Goal: Task Accomplishment & Management: Use online tool/utility

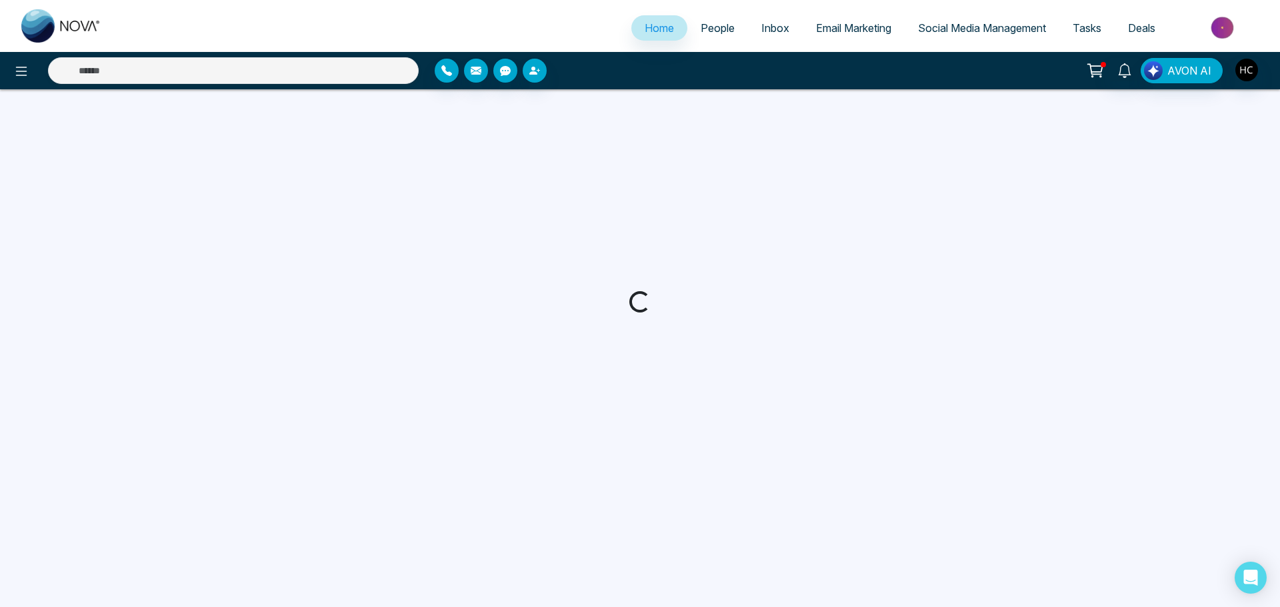
select select "*"
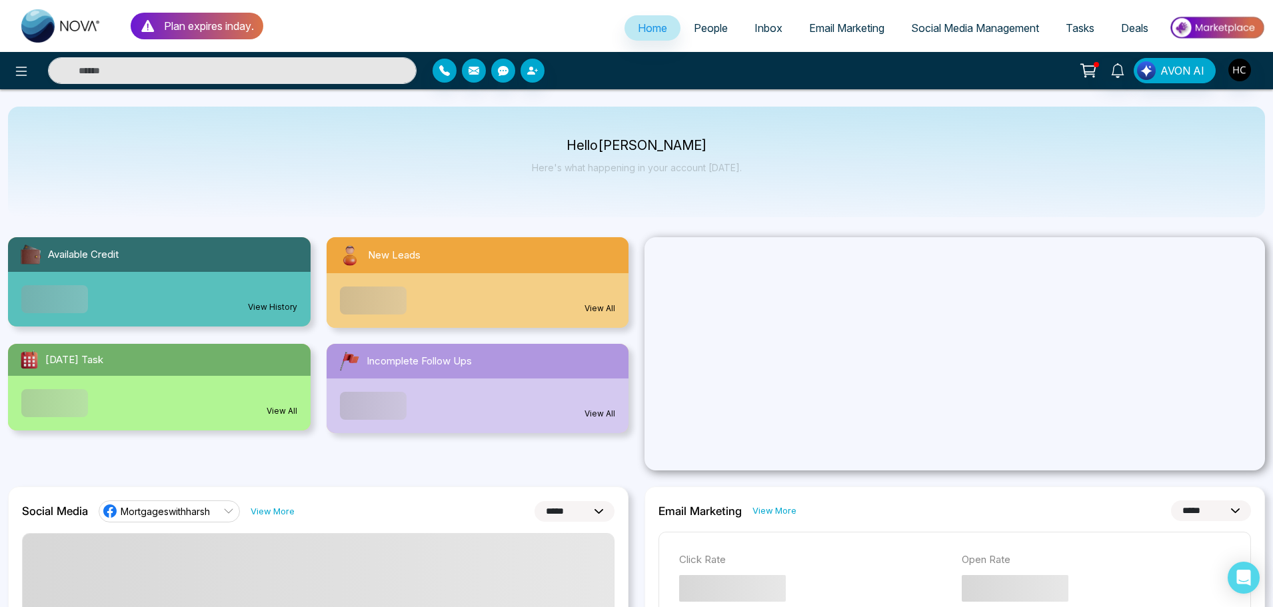
click at [701, 26] on span "People" at bounding box center [711, 27] width 34 height 13
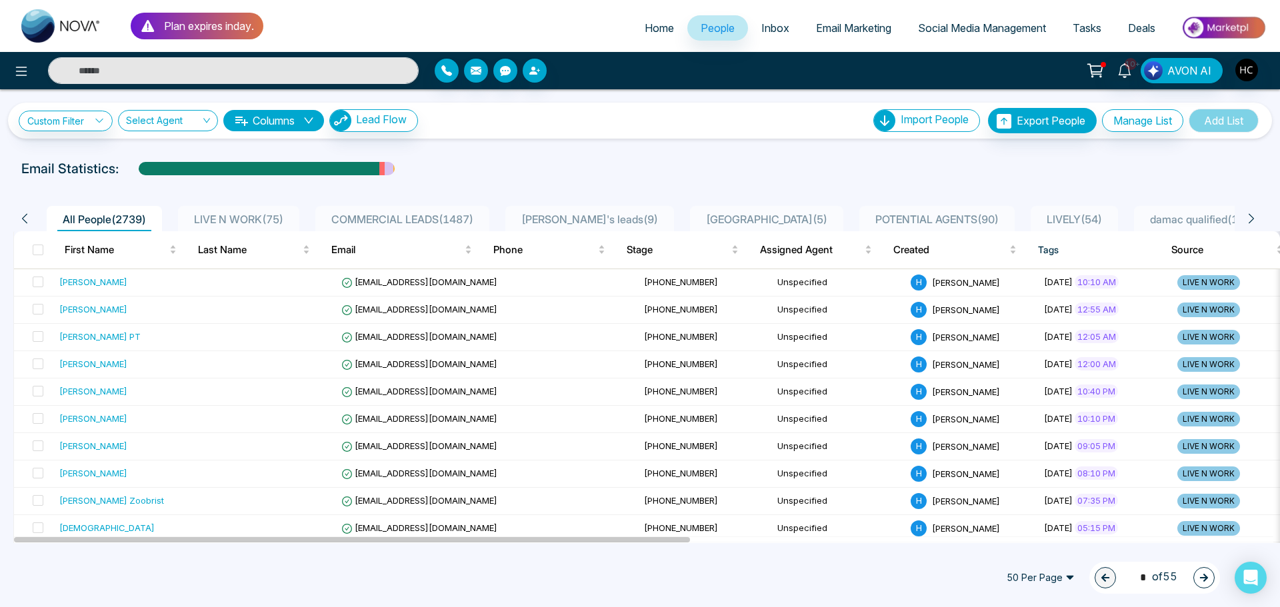
click at [269, 213] on span "LIVE N WORK ( 75 )" at bounding box center [239, 219] width 100 height 13
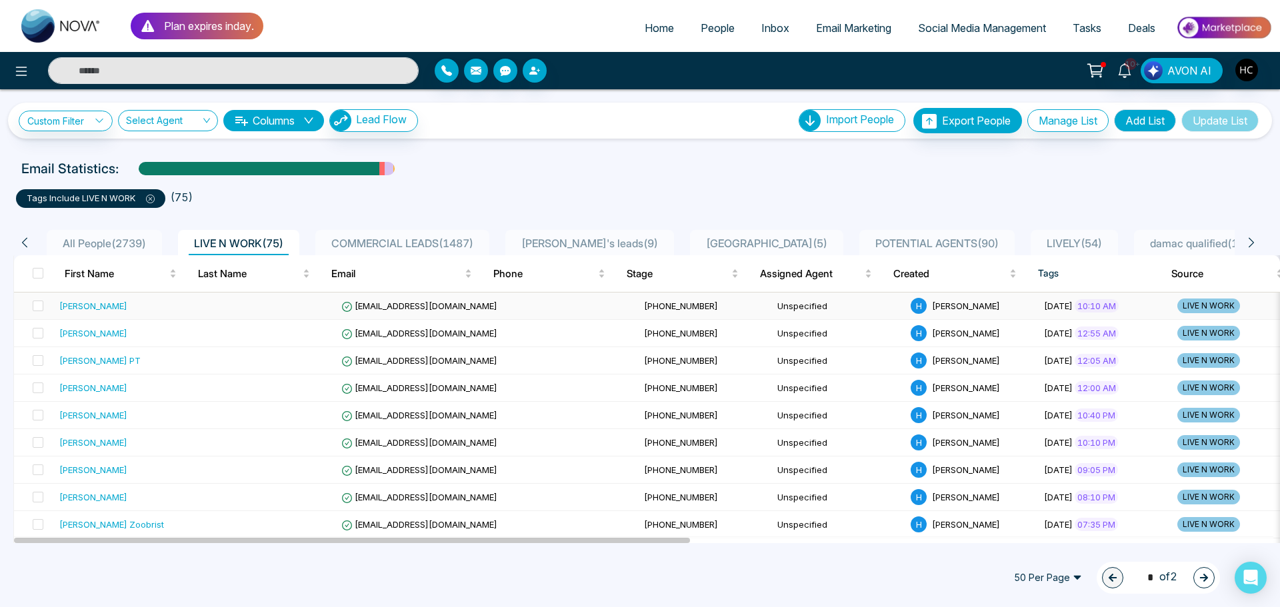
click at [273, 303] on td at bounding box center [269, 306] width 133 height 27
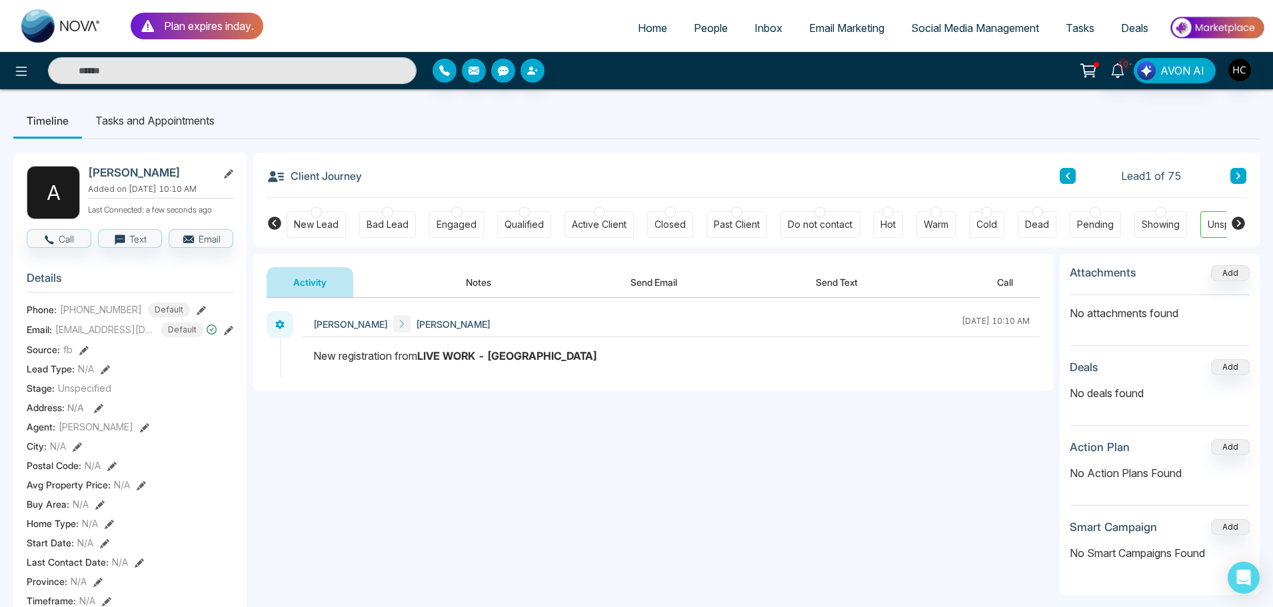
click at [475, 274] on button "Notes" at bounding box center [478, 282] width 79 height 30
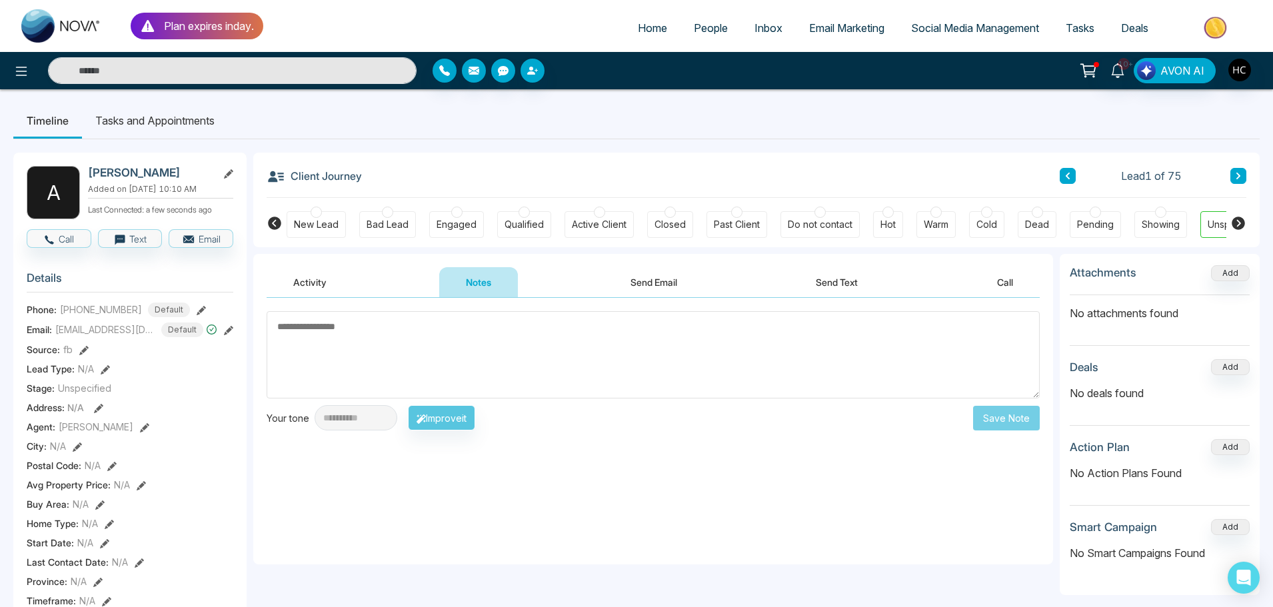
click at [125, 317] on span "[PHONE_NUMBER]" at bounding box center [101, 310] width 82 height 14
click at [327, 340] on textarea at bounding box center [653, 354] width 773 height 87
drag, startPoint x: 178, startPoint y: 307, endPoint x: 163, endPoint y: 309, distance: 14.8
click at [163, 309] on div "[EMAIL_ADDRESS][DOMAIN_NAME]" at bounding box center [109, 308] width 165 height 23
click at [321, 342] on textarea at bounding box center [653, 354] width 773 height 87
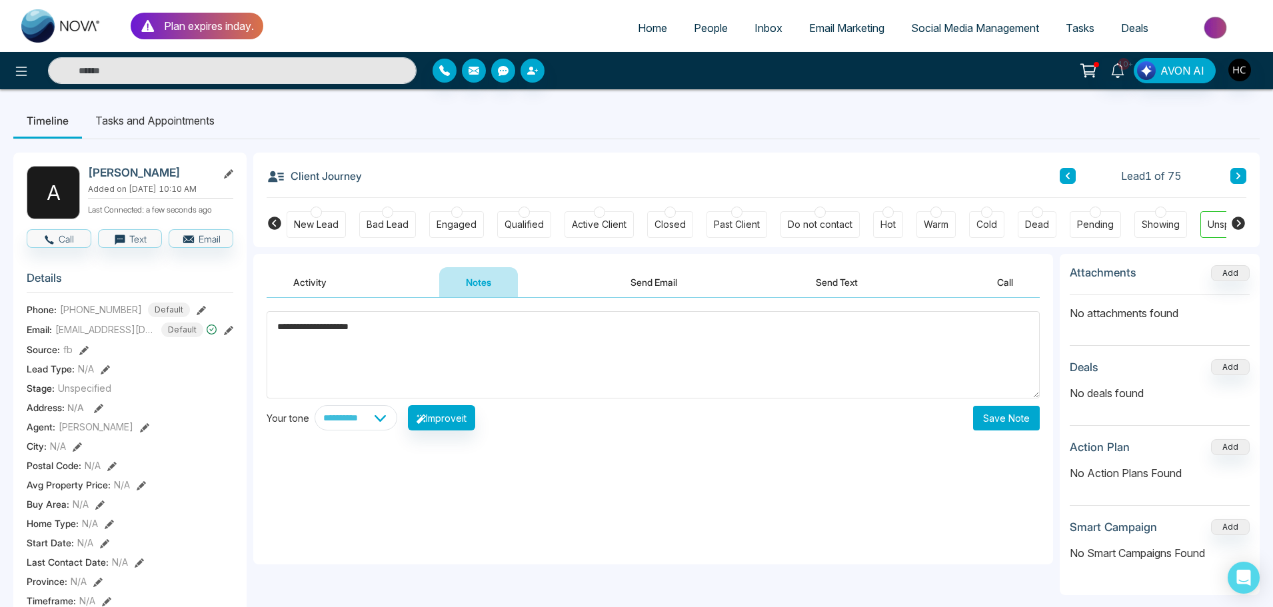
click at [349, 329] on textarea "**********" at bounding box center [653, 354] width 773 height 87
click at [363, 323] on textarea "**********" at bounding box center [653, 354] width 773 height 87
type textarea "**********"
click at [998, 422] on button "Save Note" at bounding box center [1006, 418] width 67 height 25
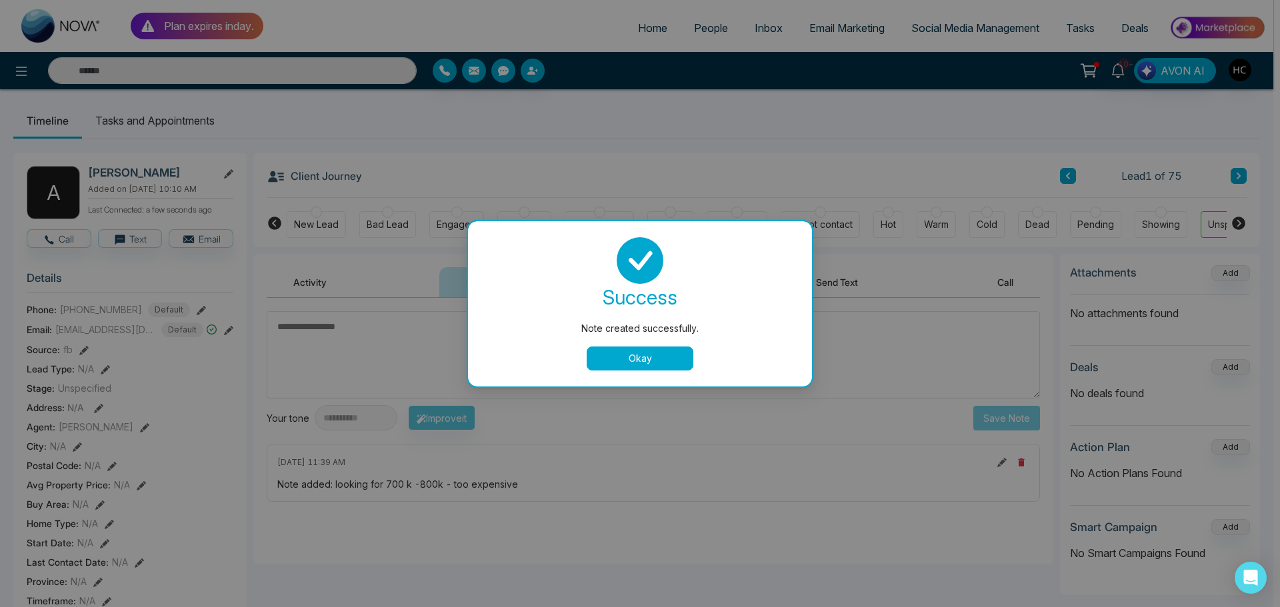
click at [653, 362] on button "Okay" at bounding box center [640, 359] width 107 height 24
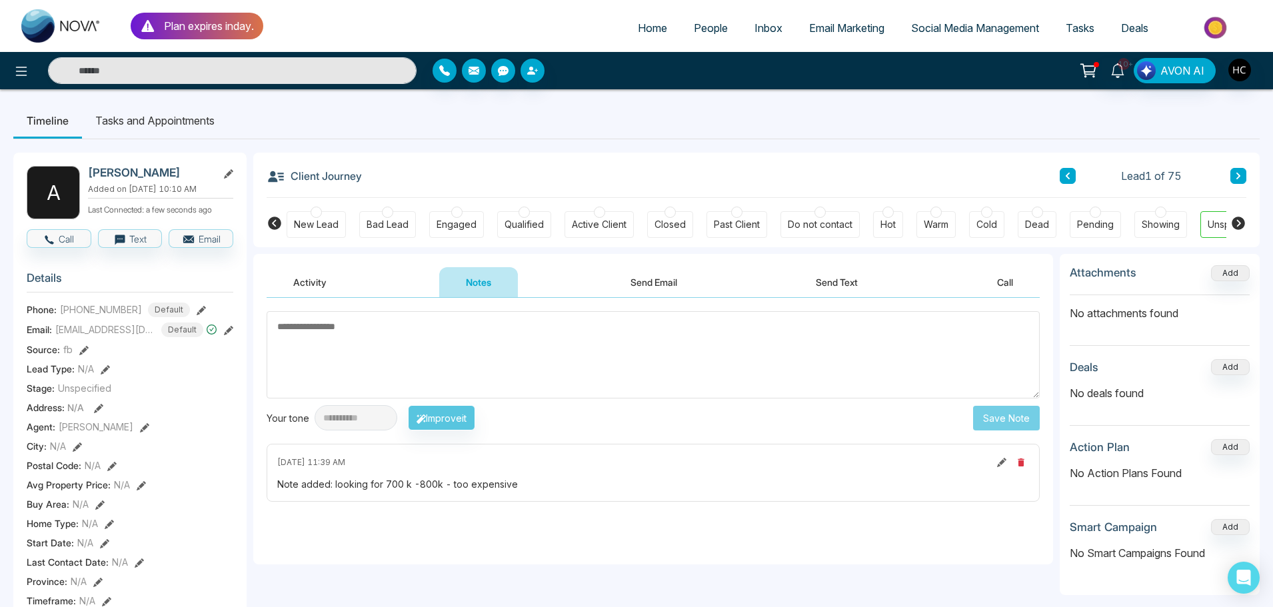
click at [1241, 177] on icon at bounding box center [1238, 176] width 7 height 8
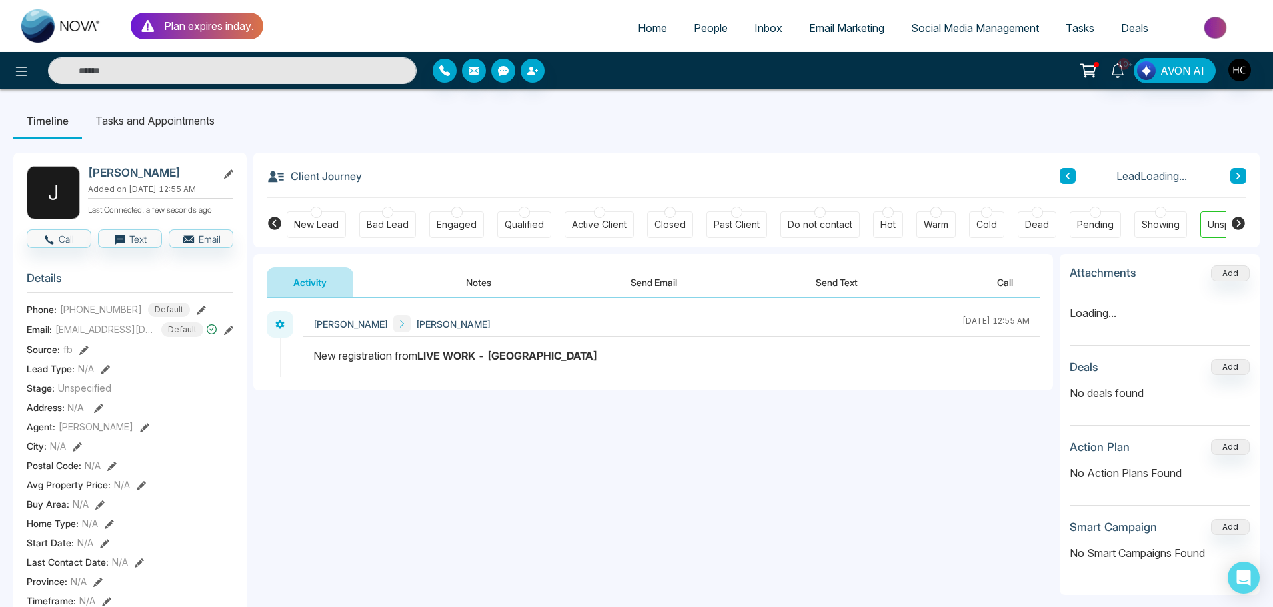
click at [485, 289] on button "Notes" at bounding box center [478, 282] width 79 height 30
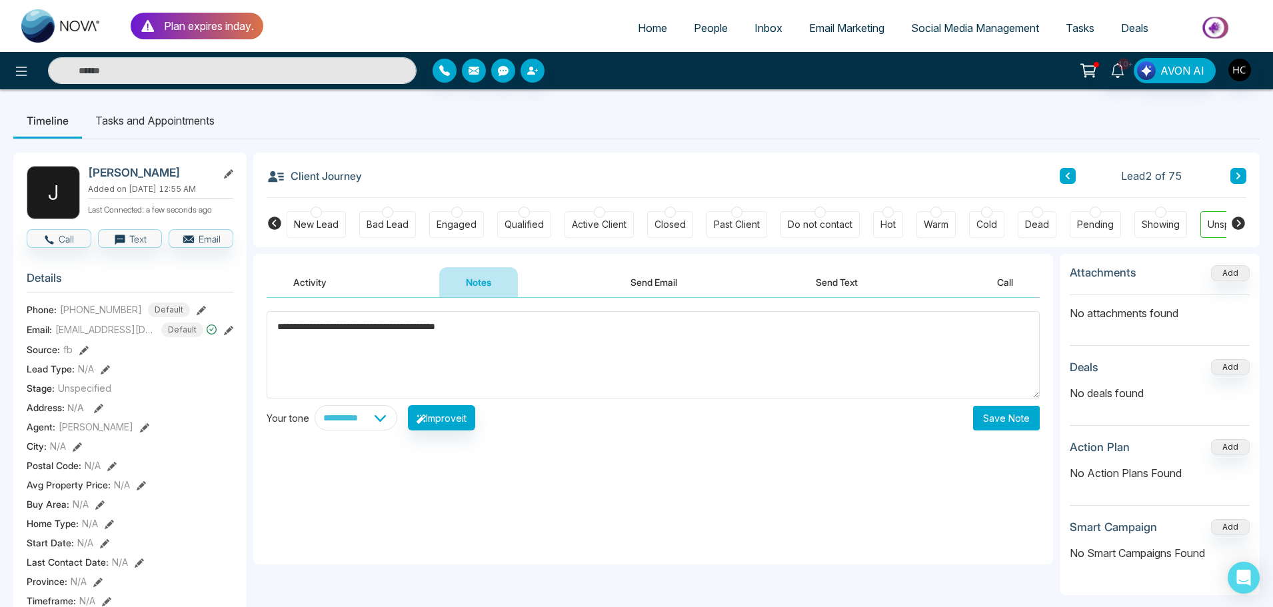
type textarea "**********"
click at [994, 428] on button "Save Note" at bounding box center [1006, 418] width 67 height 25
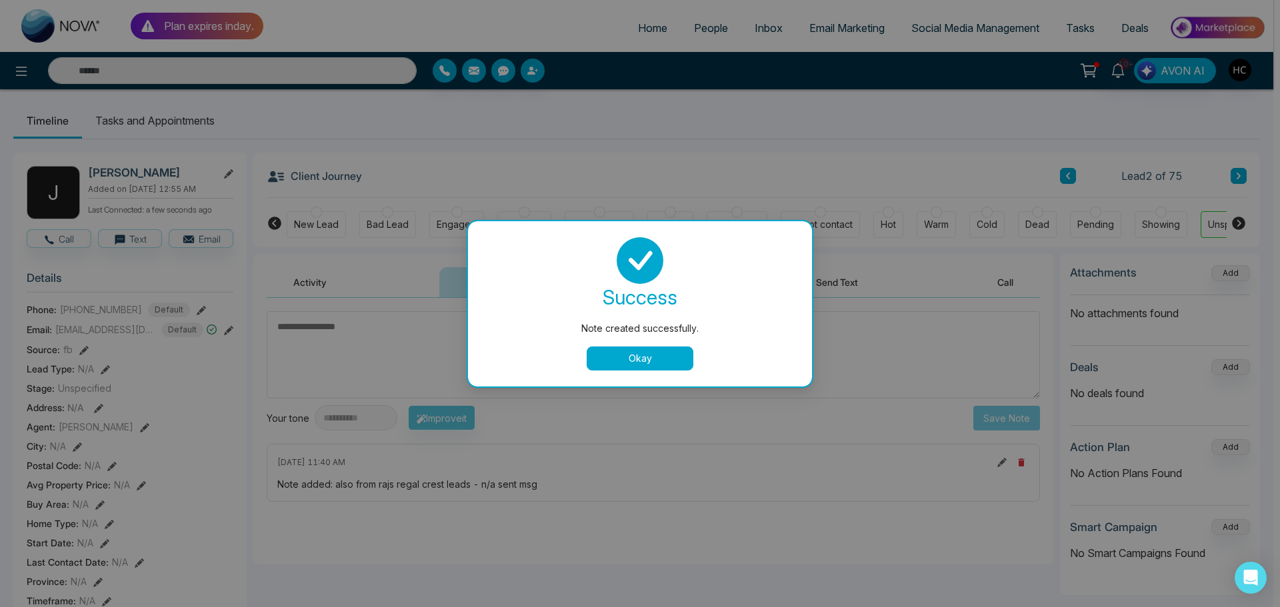
click at [637, 358] on button "Okay" at bounding box center [640, 359] width 107 height 24
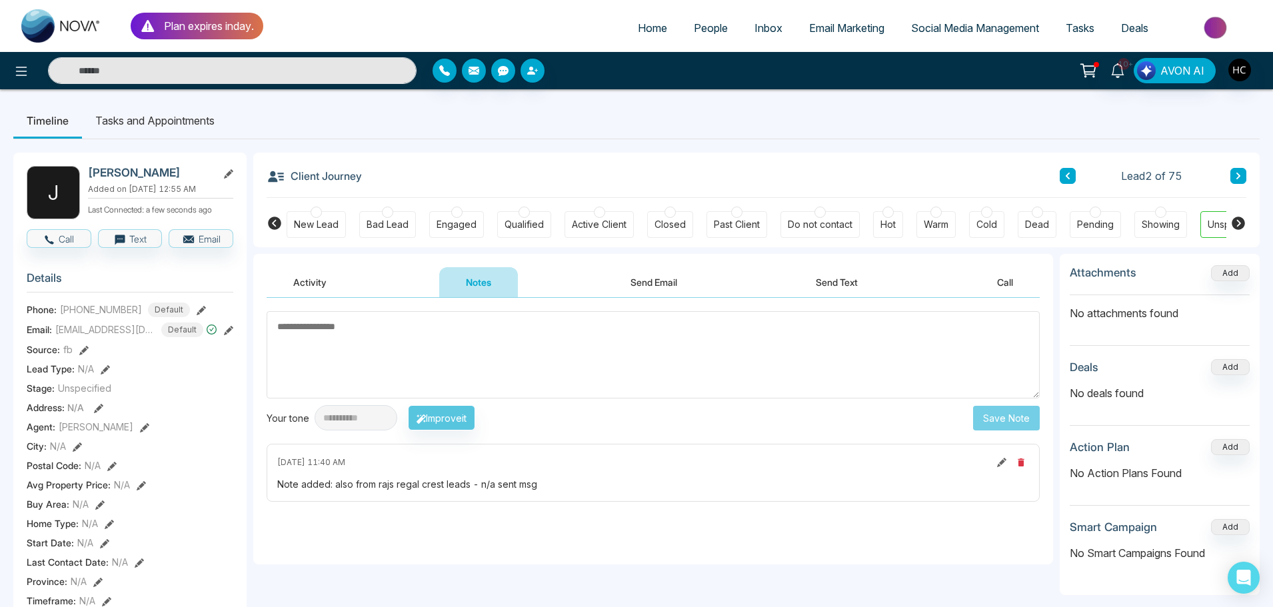
click at [1240, 177] on icon at bounding box center [1238, 176] width 7 height 8
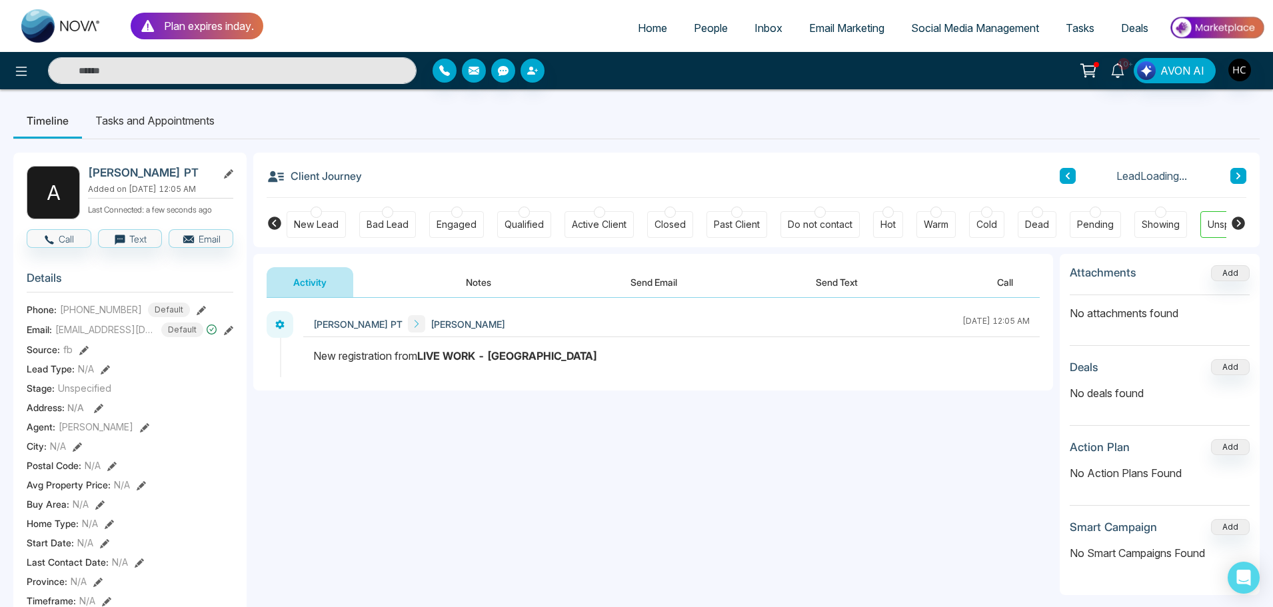
click at [475, 285] on button "Notes" at bounding box center [478, 282] width 79 height 30
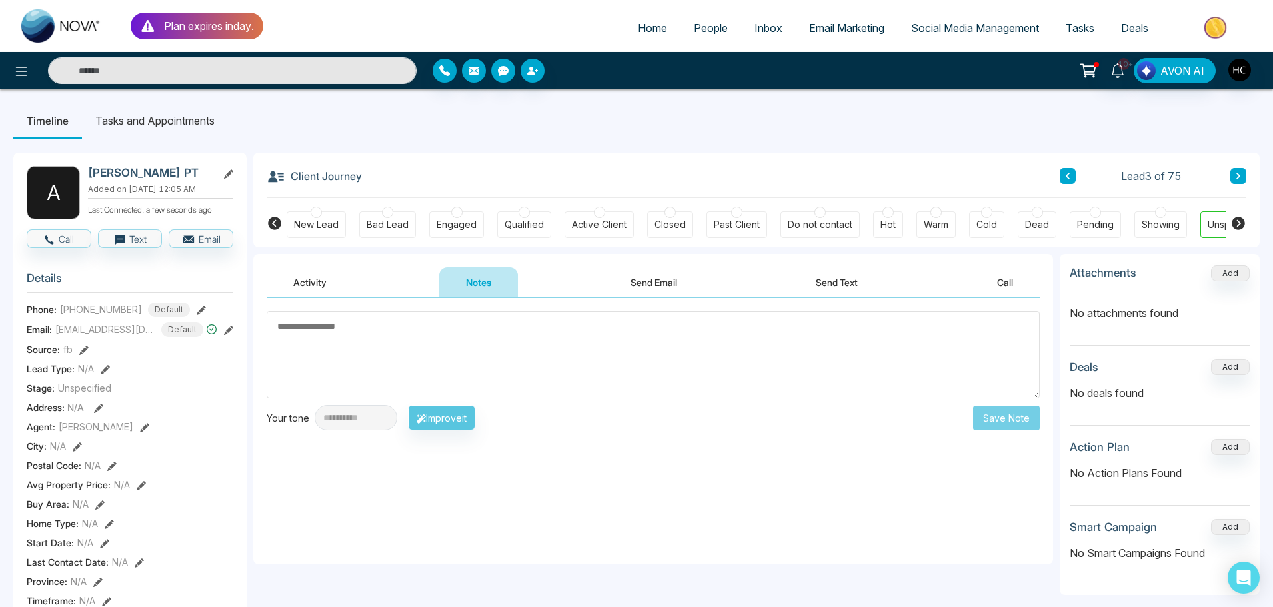
drag, startPoint x: 1067, startPoint y: 184, endPoint x: 1053, endPoint y: 197, distance: 19.8
click at [1067, 184] on button at bounding box center [1068, 176] width 16 height 16
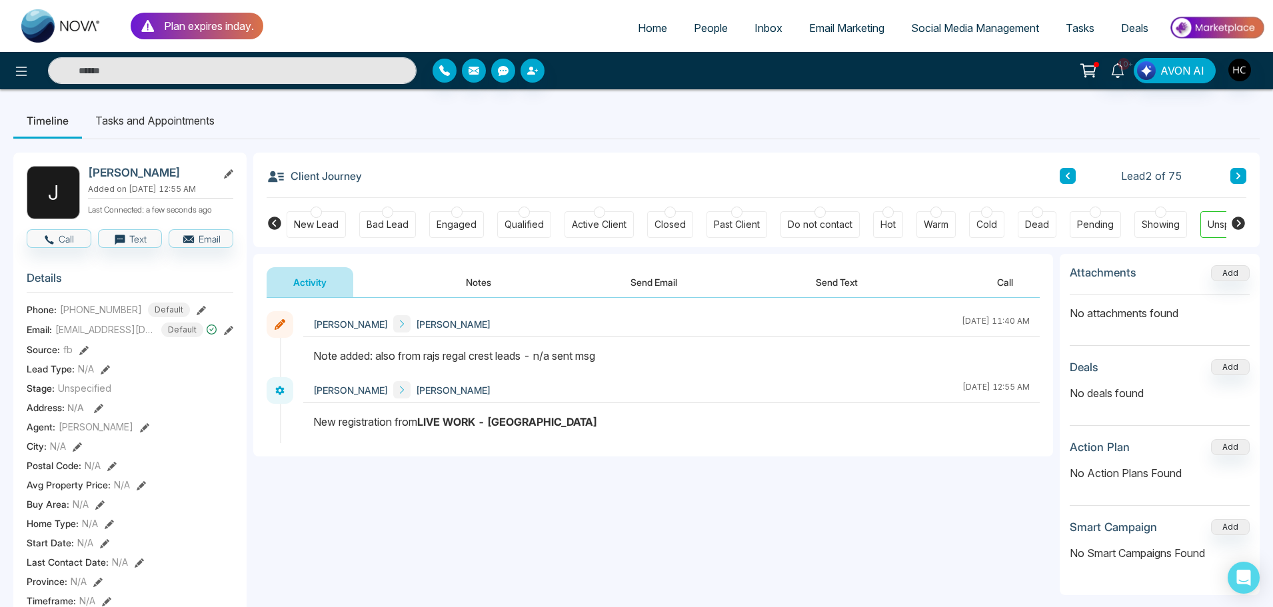
drag, startPoint x: 620, startPoint y: 356, endPoint x: 375, endPoint y: 361, distance: 245.4
click at [375, 361] on div "Note added: also from rajs regal crest leads - n/a sent msg" at bounding box center [671, 356] width 717 height 16
click at [375, 360] on div "Note added: also from rajs regal crest leads - n/a sent msg" at bounding box center [671, 356] width 717 height 16
drag, startPoint x: 375, startPoint y: 360, endPoint x: 619, endPoint y: 357, distance: 243.4
click at [619, 357] on div "Note added: also from rajs regal crest leads - n/a sent msg" at bounding box center [671, 356] width 717 height 16
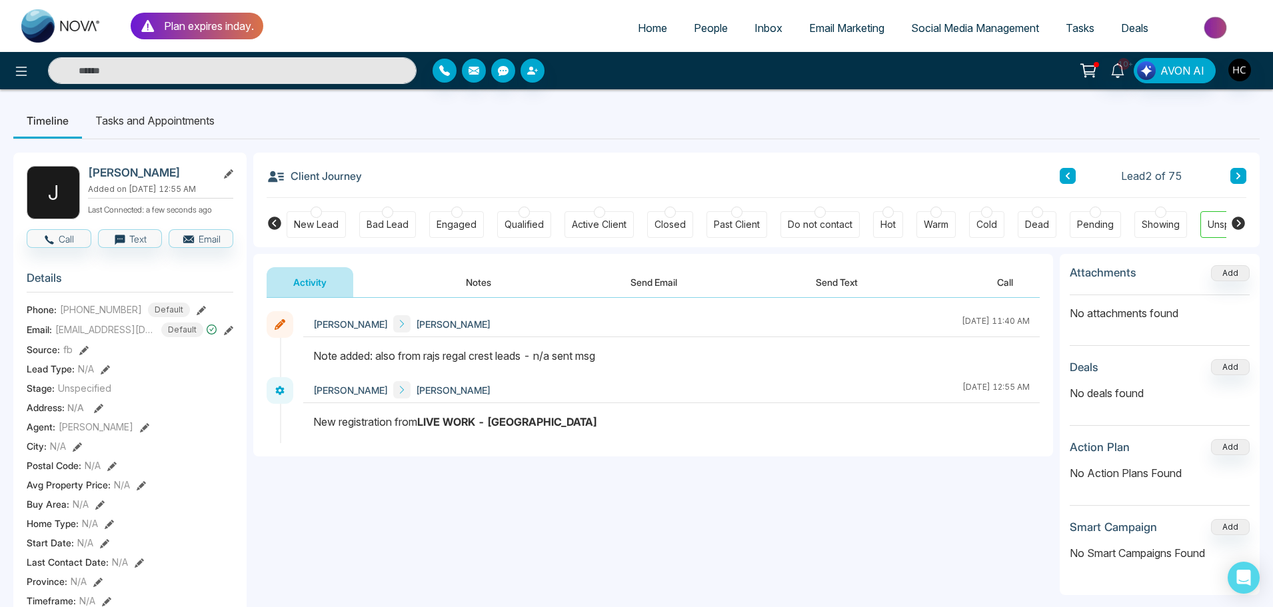
click at [783, 323] on div "[PERSON_NAME] [PERSON_NAME] [DATE] 11:40 AM" at bounding box center [671, 324] width 737 height 26
click at [1235, 176] on icon at bounding box center [1238, 176] width 7 height 8
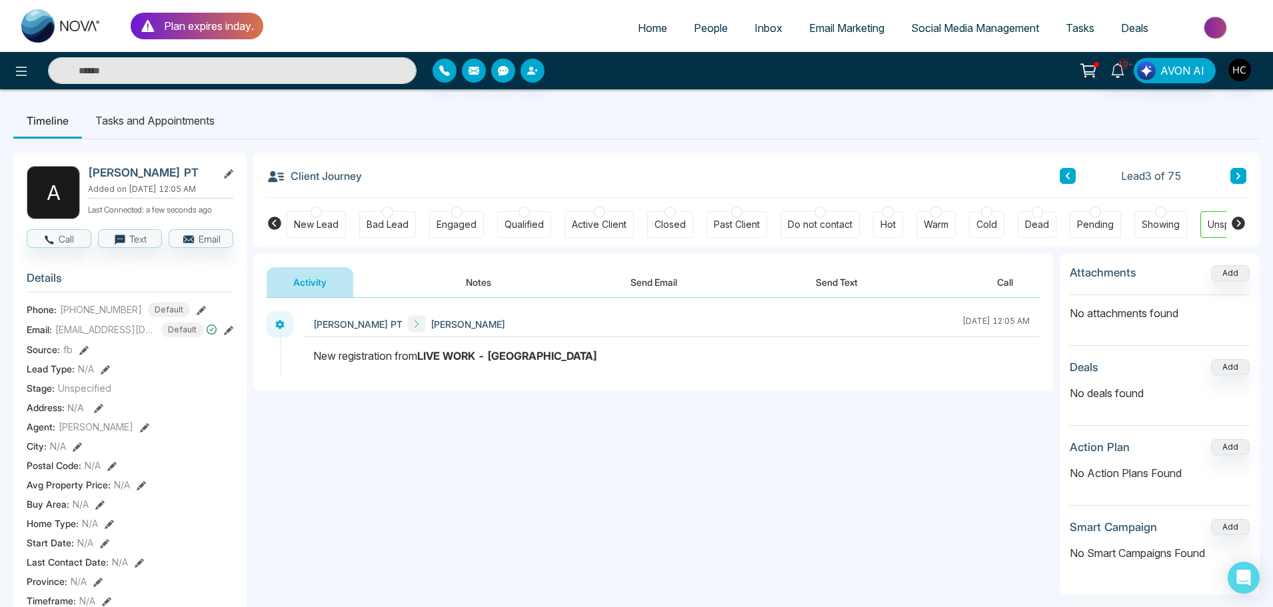
click at [485, 286] on button "Notes" at bounding box center [478, 282] width 79 height 30
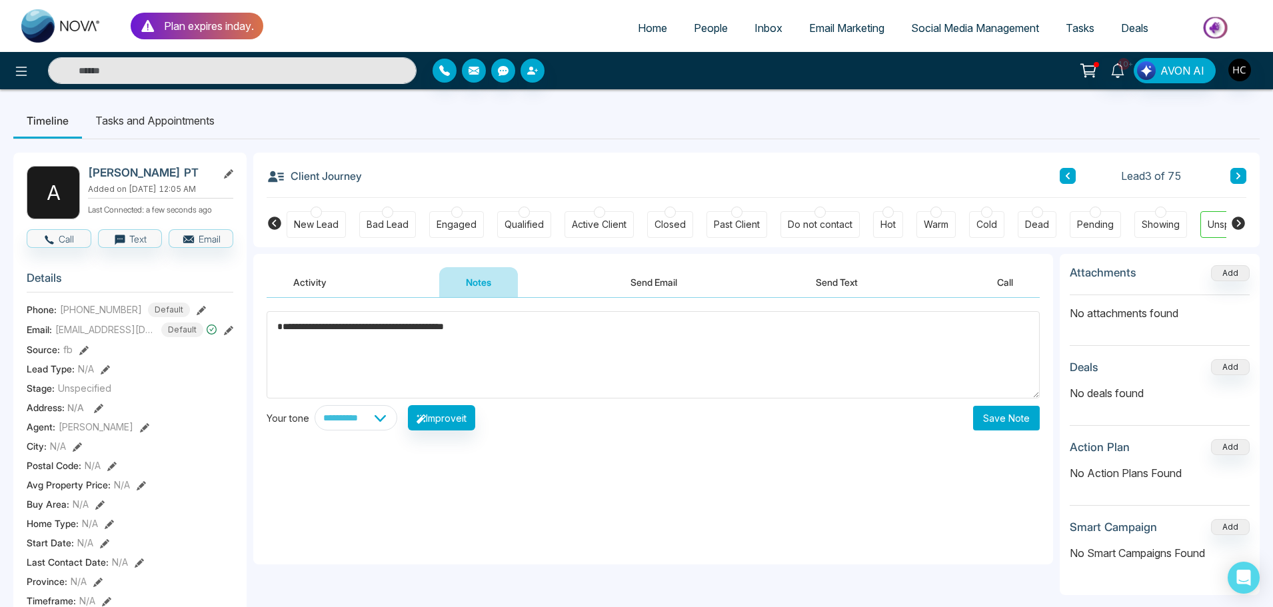
type textarea "**********"
click at [1025, 418] on button "Save Note" at bounding box center [1006, 418] width 67 height 25
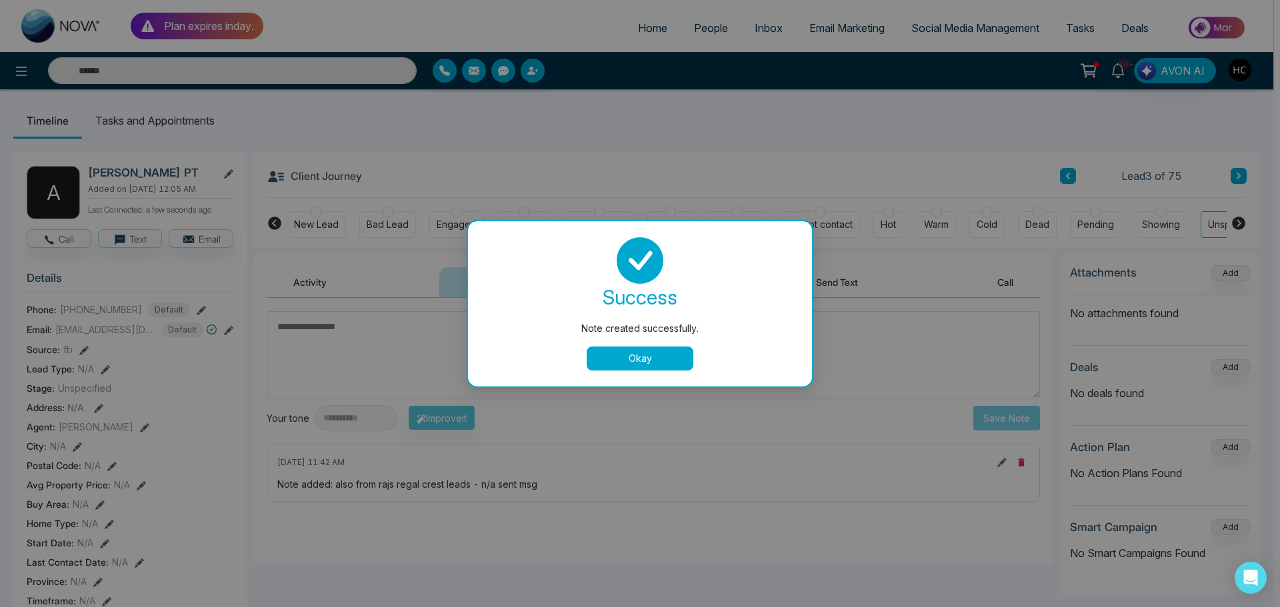
click at [645, 349] on button "Okay" at bounding box center [640, 359] width 107 height 24
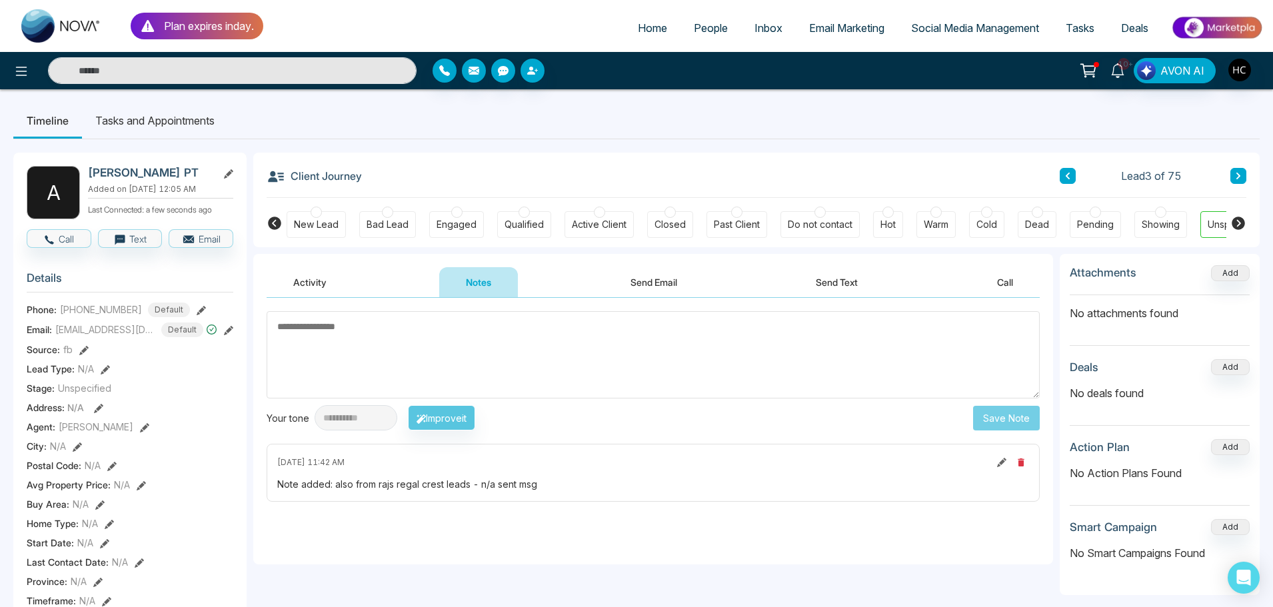
click at [1241, 175] on icon at bounding box center [1238, 176] width 7 height 8
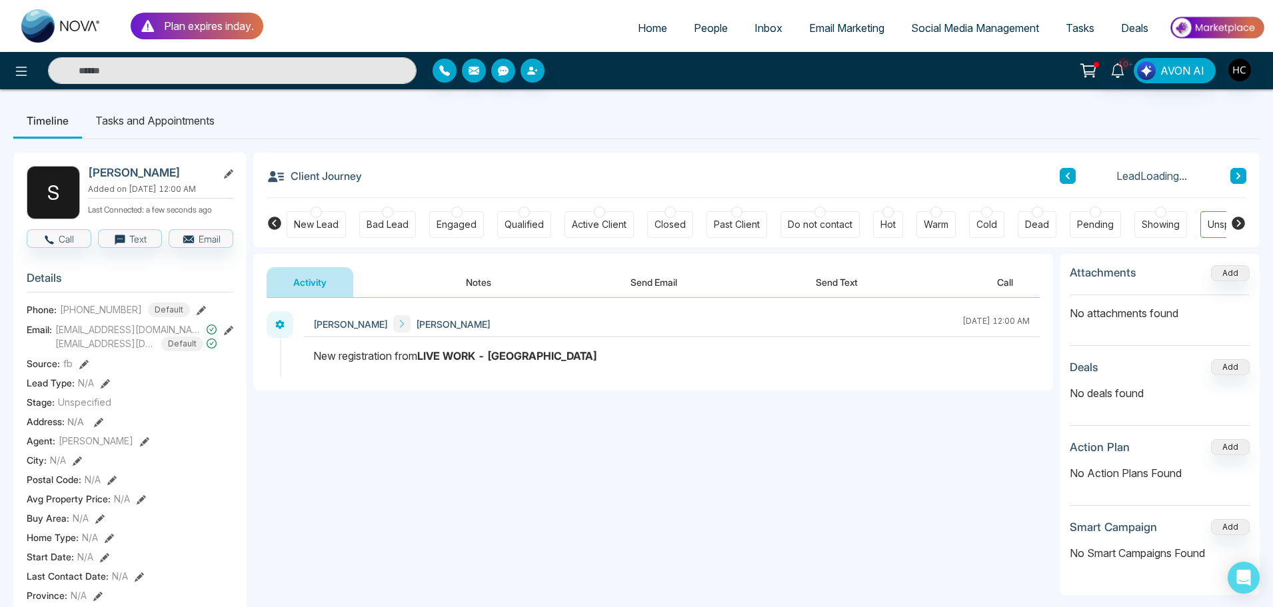
click at [488, 277] on button "Notes" at bounding box center [478, 282] width 79 height 30
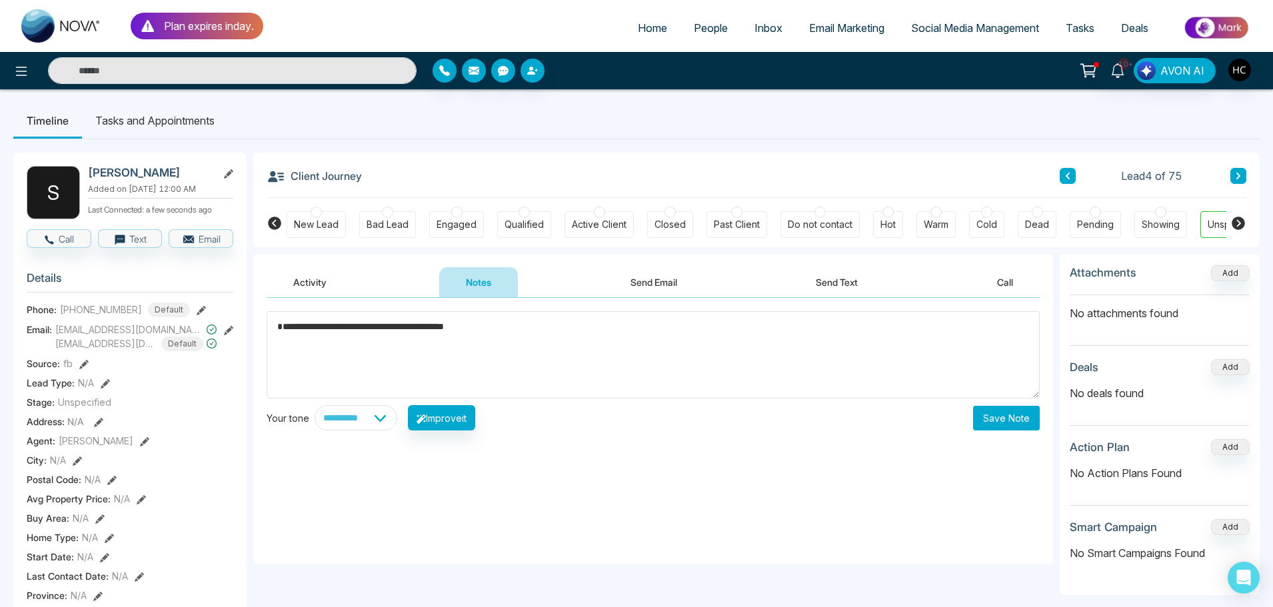
drag, startPoint x: 418, startPoint y: 328, endPoint x: 267, endPoint y: 325, distance: 150.7
click at [267, 325] on textarea "**********" at bounding box center [653, 354] width 773 height 87
type textarea "**********"
click at [999, 415] on button "Save Note" at bounding box center [1006, 418] width 67 height 25
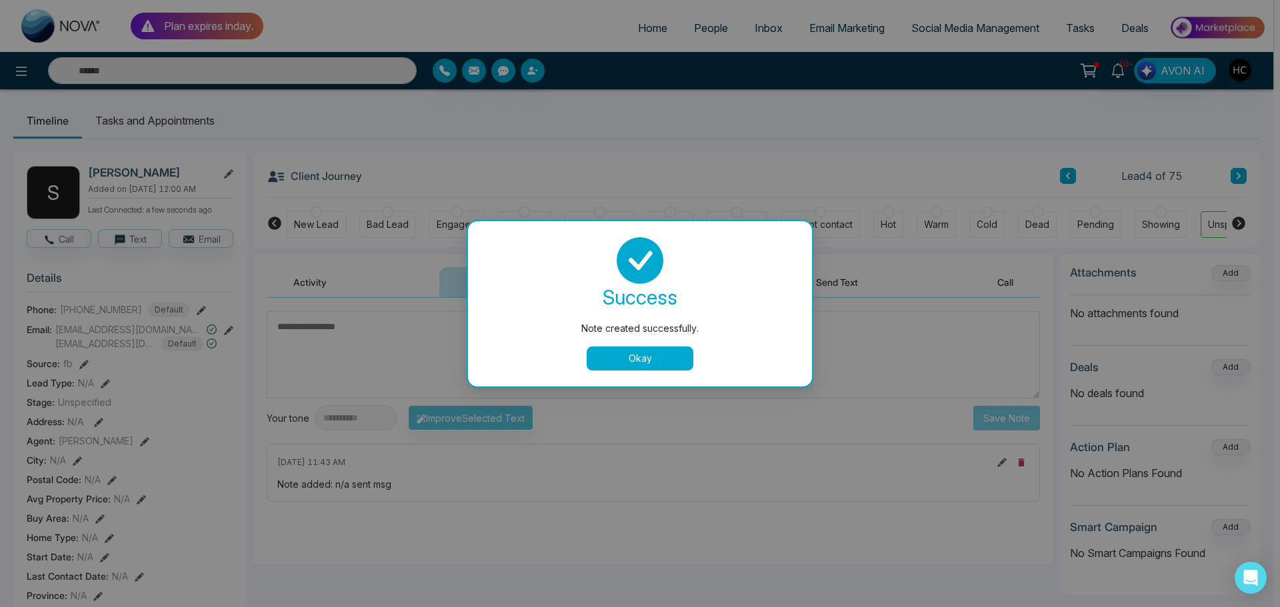
click at [675, 359] on button "Okay" at bounding box center [640, 359] width 107 height 24
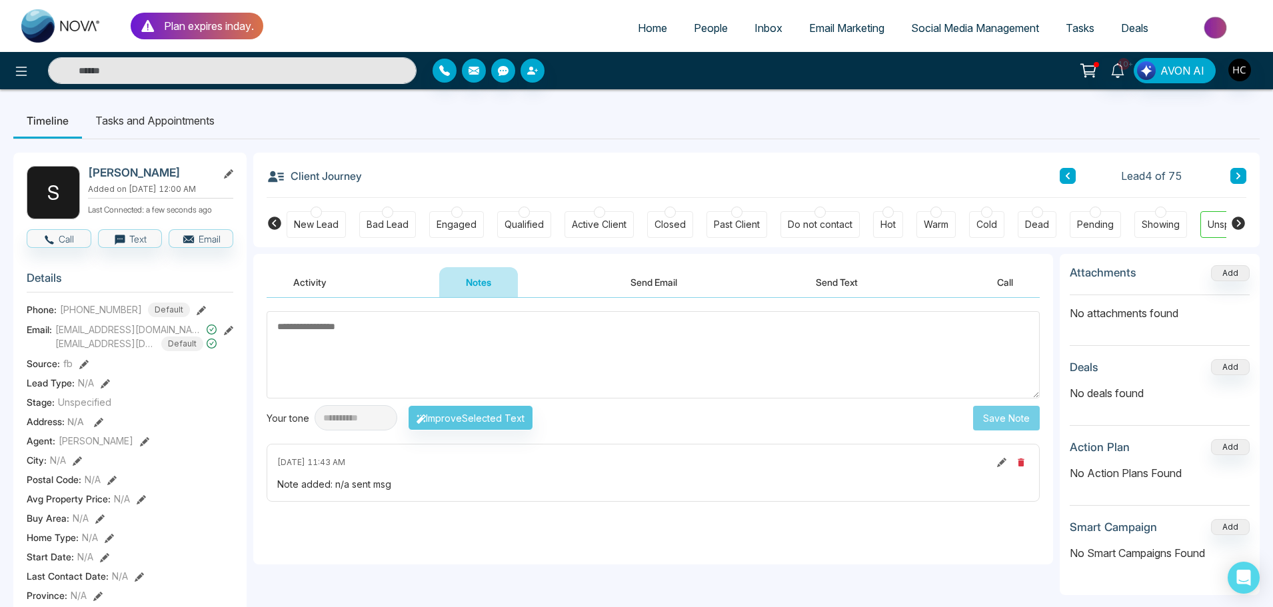
click at [1244, 176] on button at bounding box center [1239, 176] width 16 height 16
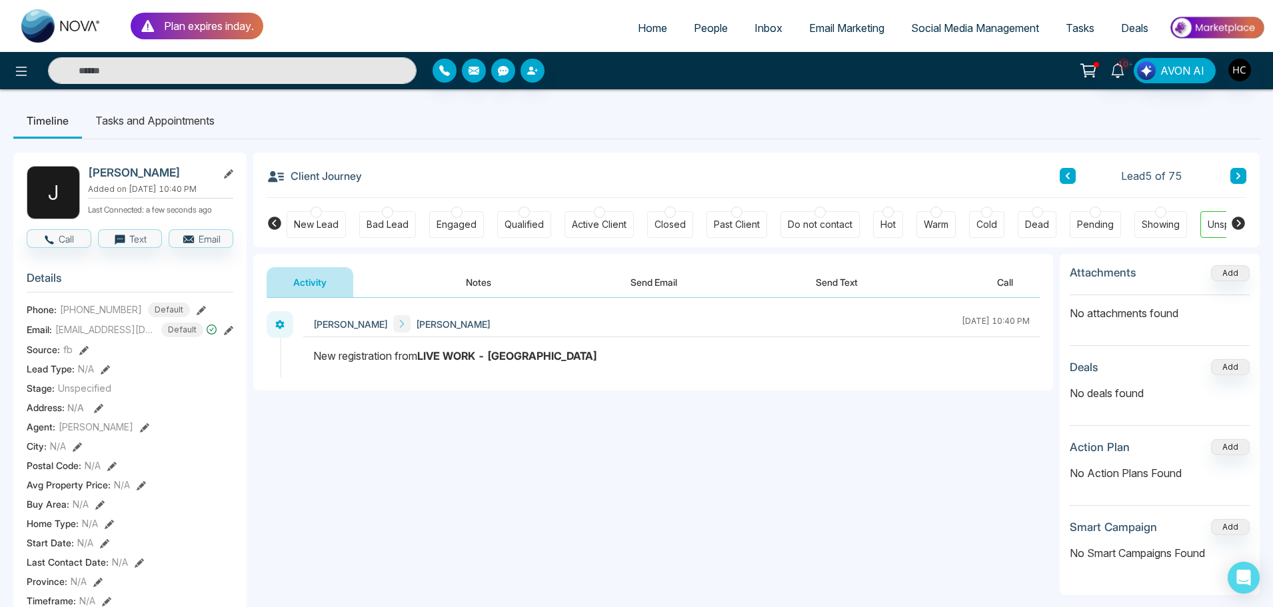
click at [487, 285] on button "Notes" at bounding box center [478, 282] width 79 height 30
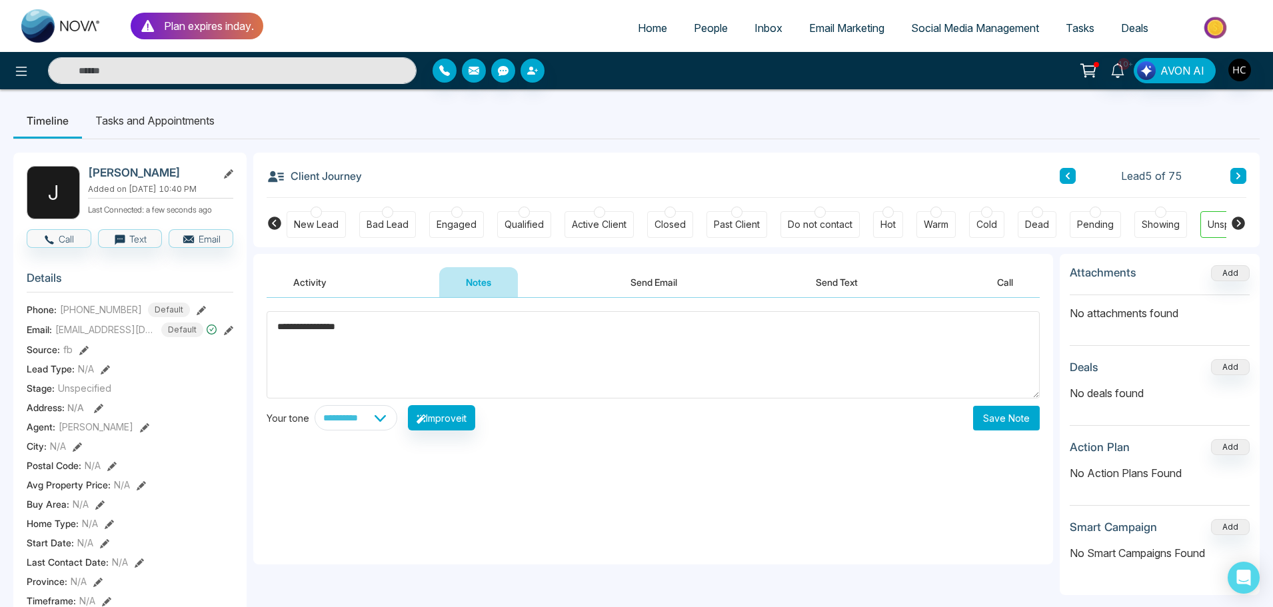
type textarea "**********"
click at [985, 421] on button "Save Note" at bounding box center [1006, 418] width 67 height 25
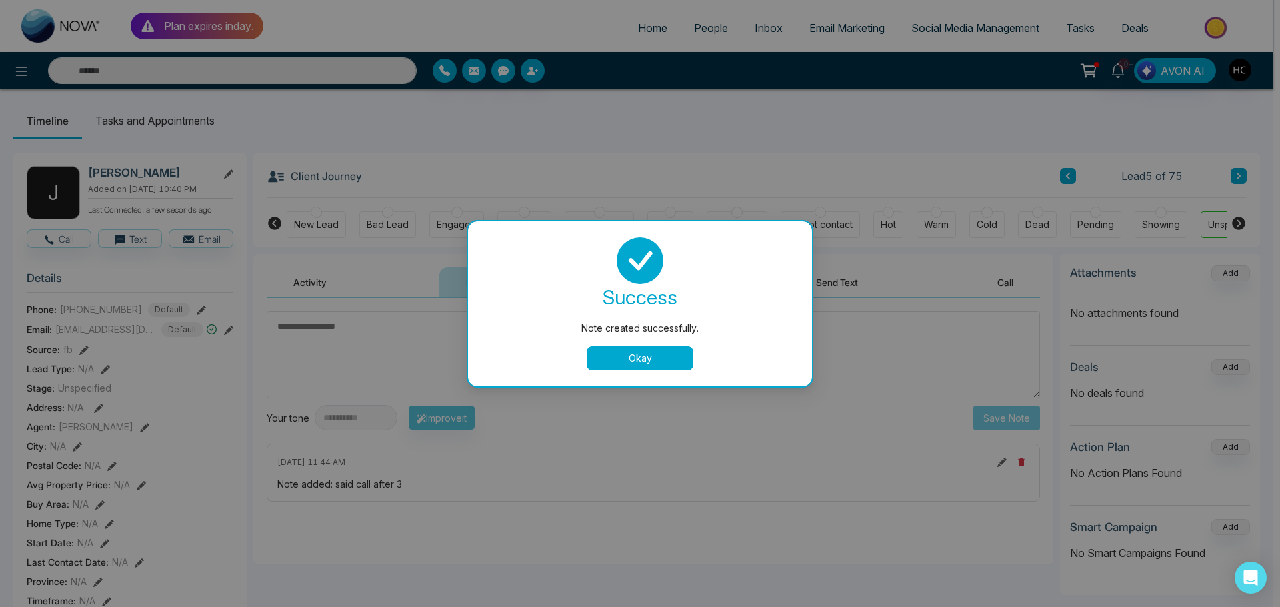
click at [690, 356] on button "Okay" at bounding box center [640, 359] width 107 height 24
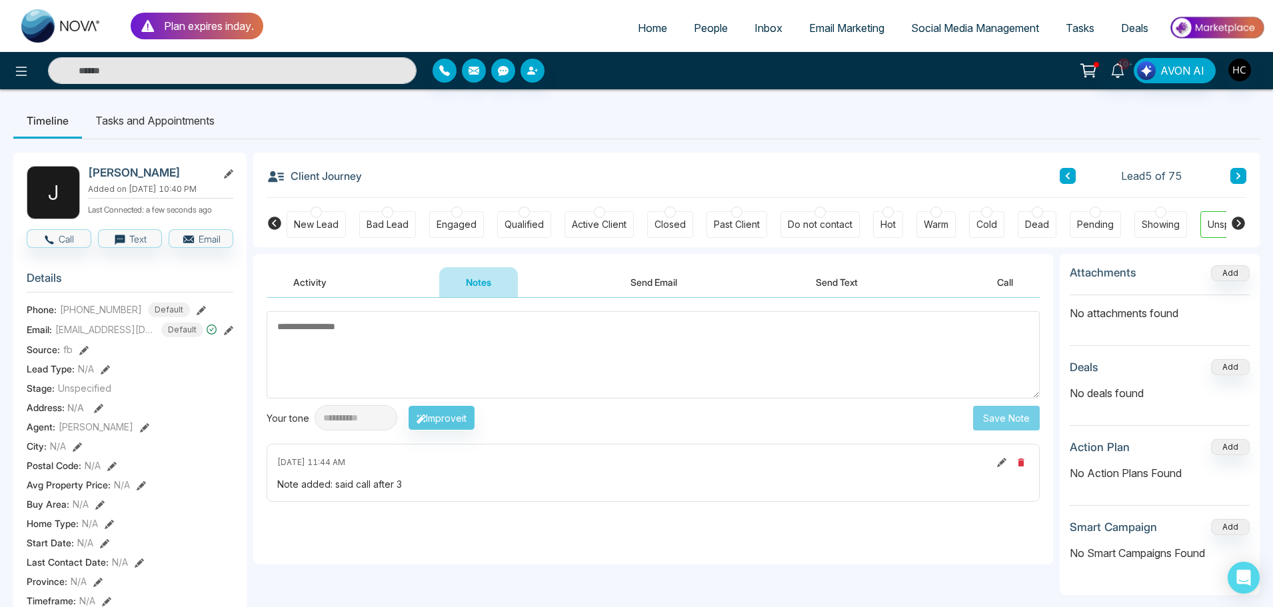
click at [1241, 177] on icon at bounding box center [1238, 176] width 7 height 8
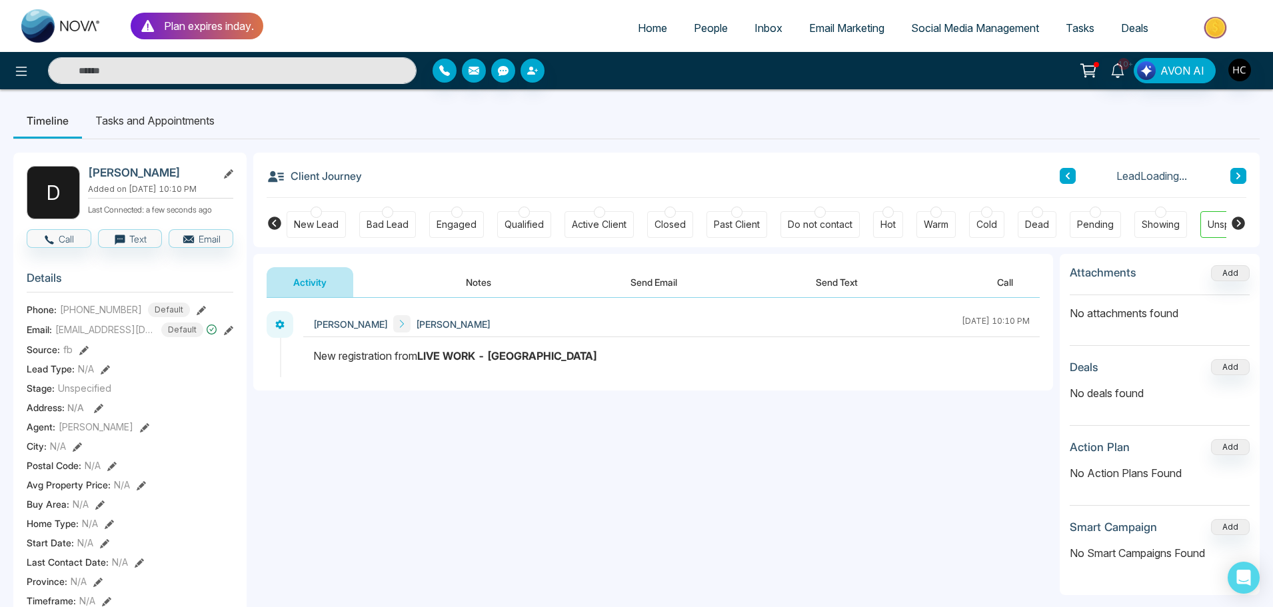
click at [489, 281] on button "Notes" at bounding box center [478, 282] width 79 height 30
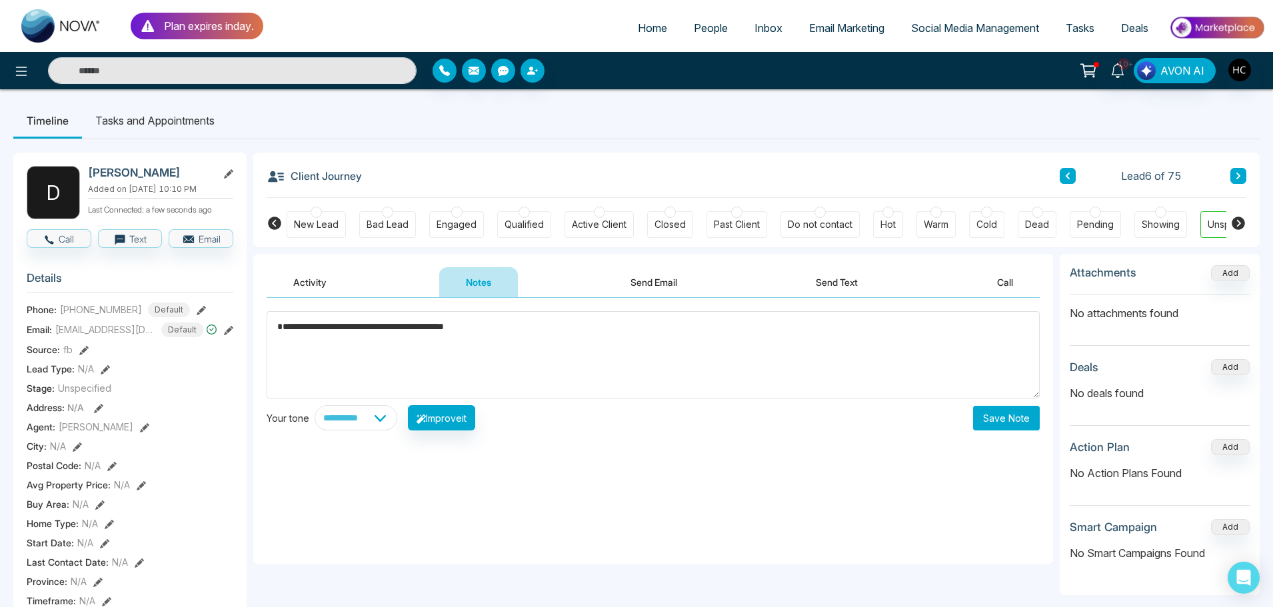
drag, startPoint x: 426, startPoint y: 331, endPoint x: 291, endPoint y: 332, distance: 135.3
click at [291, 332] on textarea "**********" at bounding box center [653, 354] width 773 height 87
type textarea "**********"
click at [991, 423] on button "Save Note" at bounding box center [1006, 418] width 67 height 25
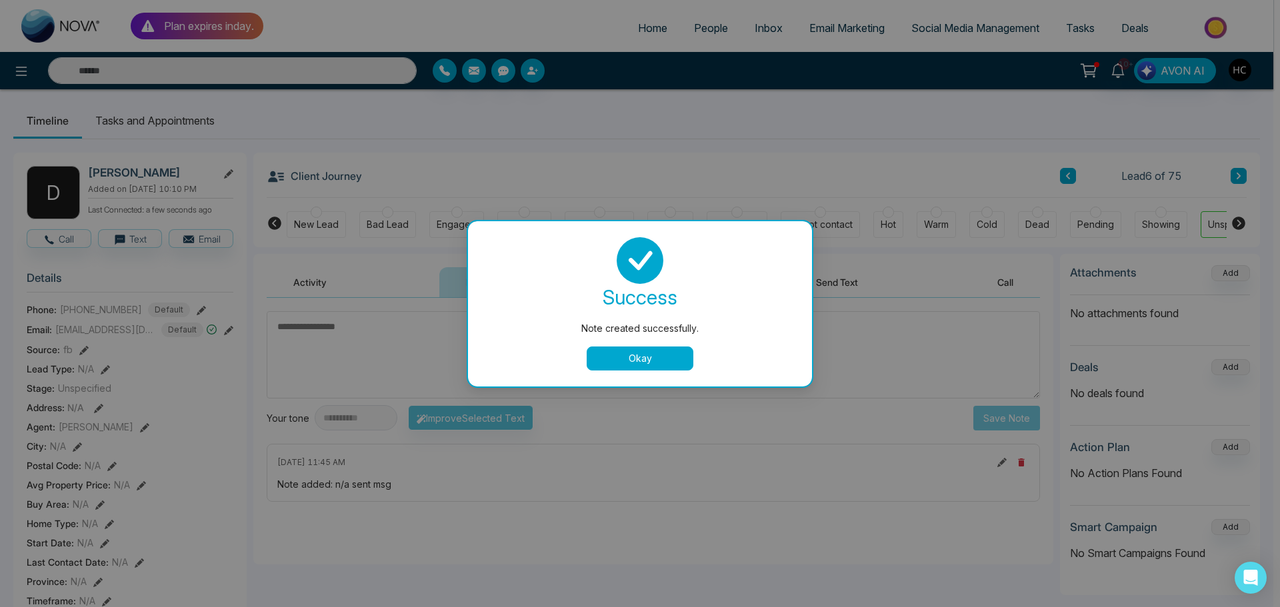
click at [679, 353] on button "Okay" at bounding box center [640, 359] width 107 height 24
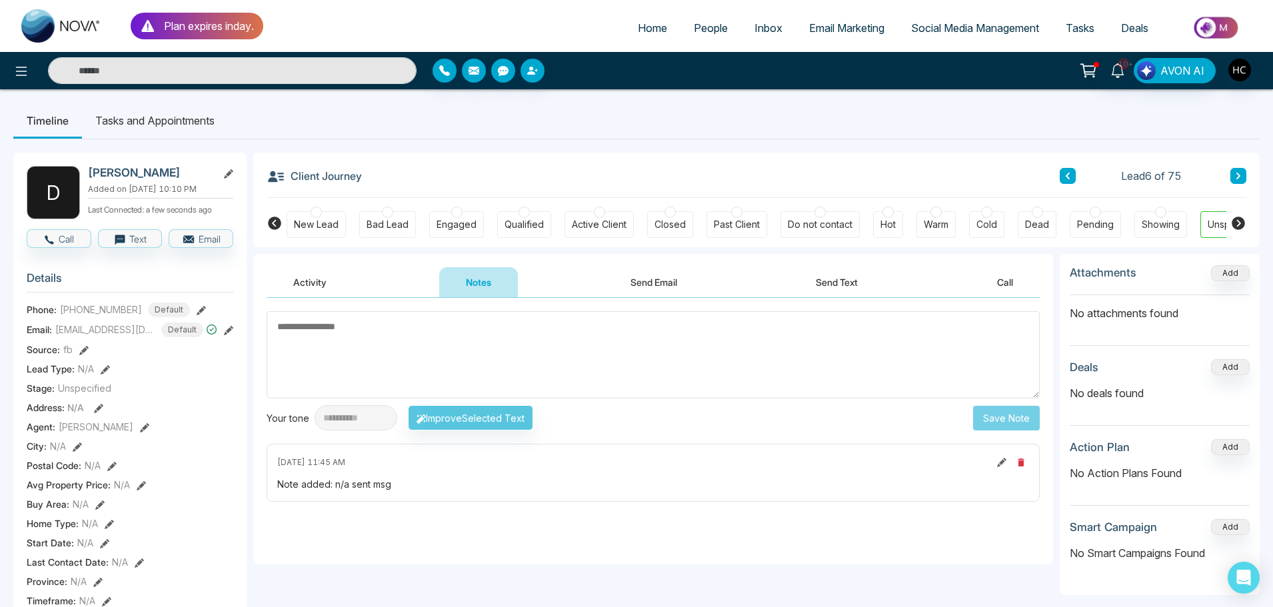
click at [1237, 173] on icon at bounding box center [1238, 176] width 7 height 8
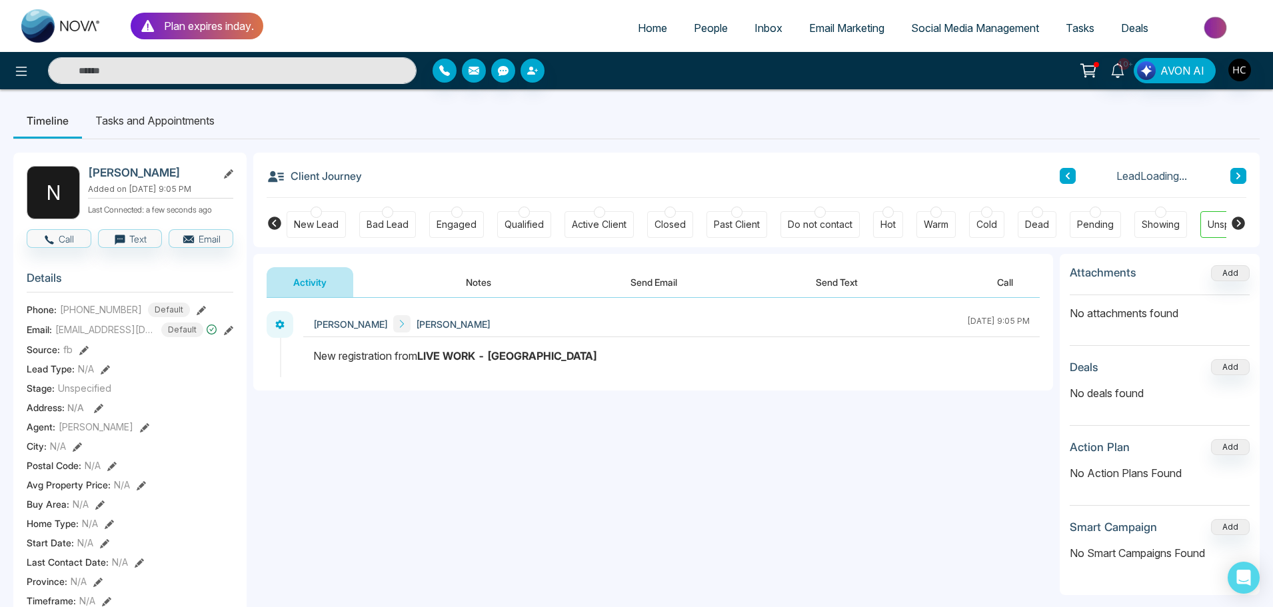
click at [479, 282] on button "Notes" at bounding box center [478, 282] width 79 height 30
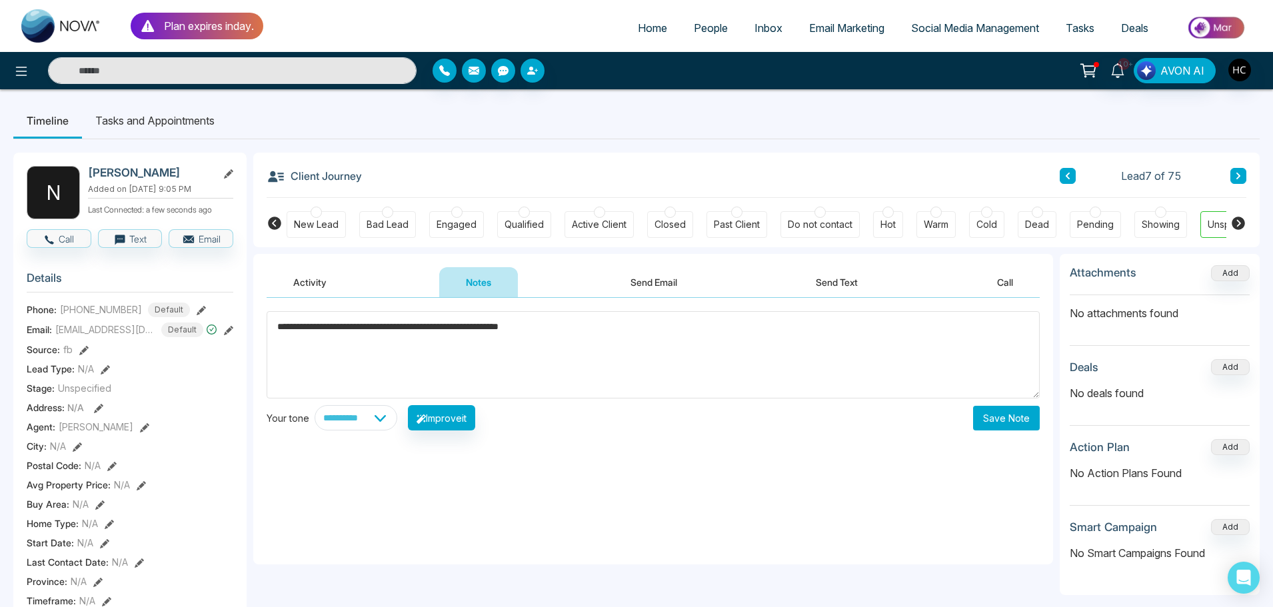
type textarea "**********"
click at [1005, 423] on button "Save Note" at bounding box center [1006, 418] width 67 height 25
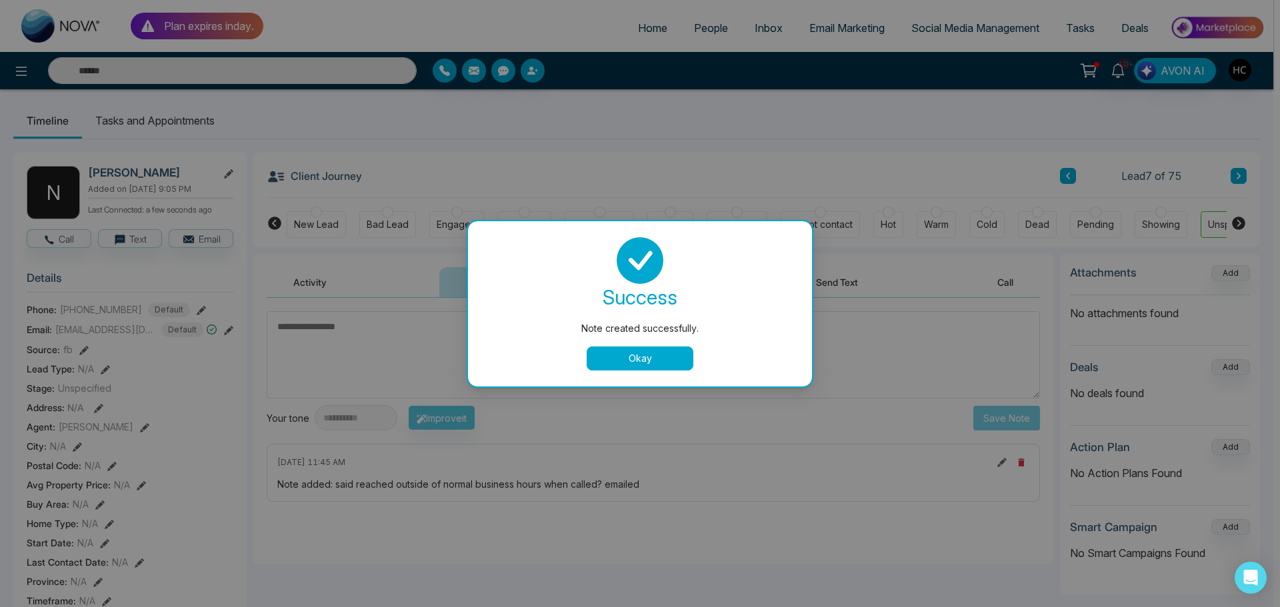
click at [669, 355] on button "Okay" at bounding box center [640, 359] width 107 height 24
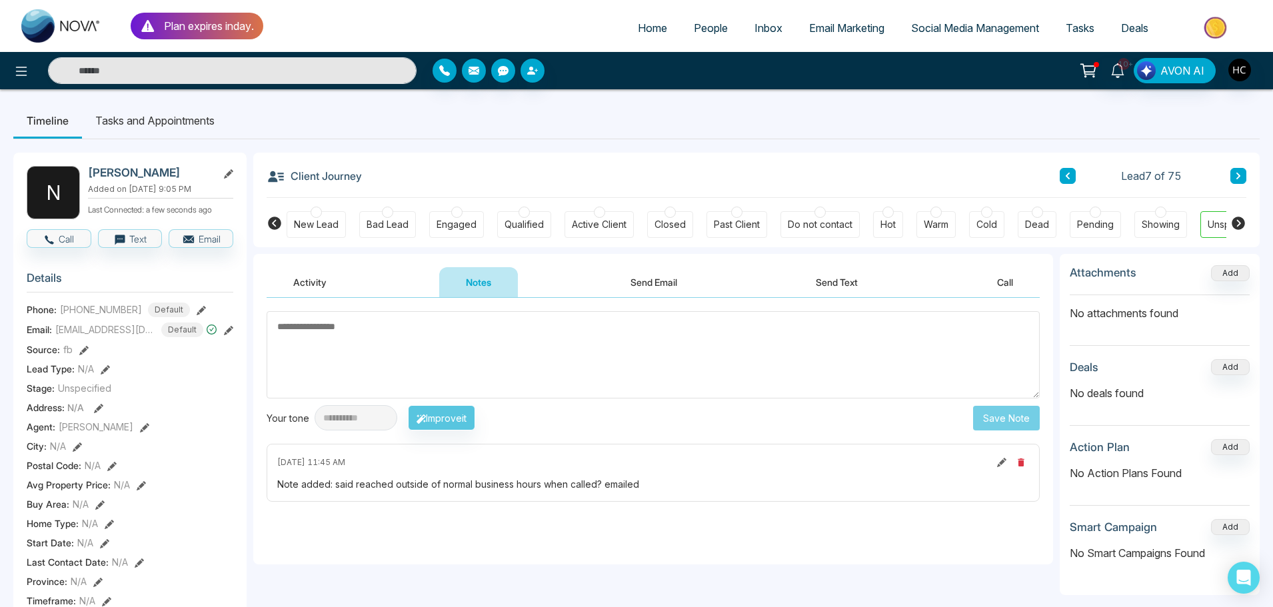
click at [1231, 172] on button at bounding box center [1239, 176] width 16 height 16
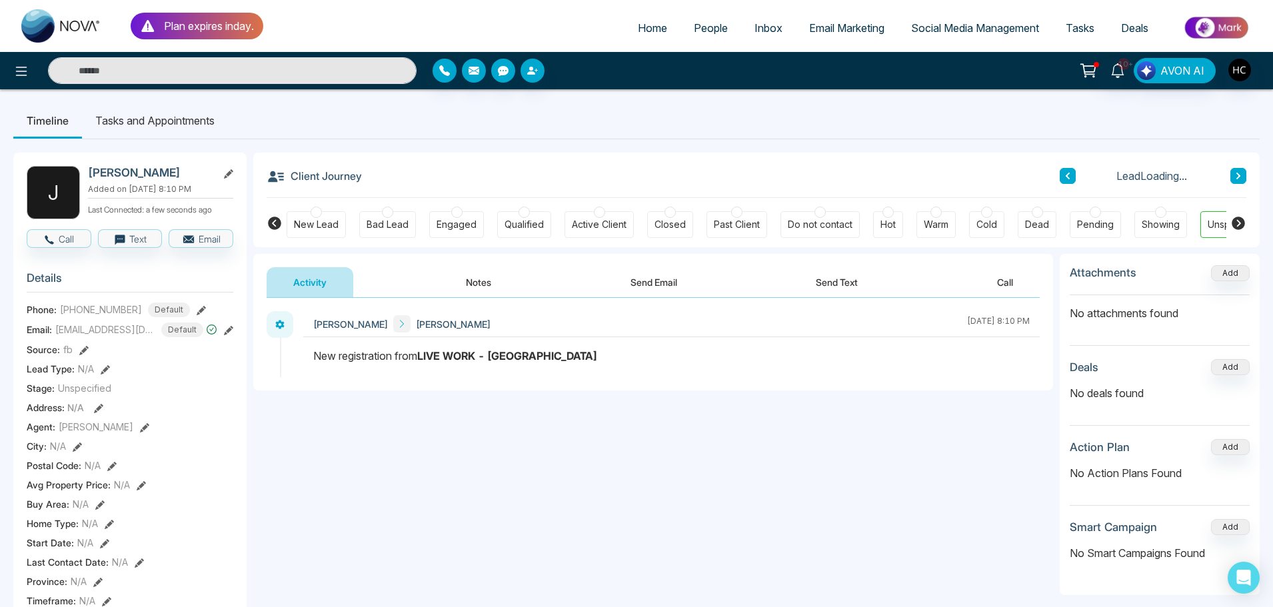
click at [482, 277] on button "Notes" at bounding box center [478, 282] width 79 height 30
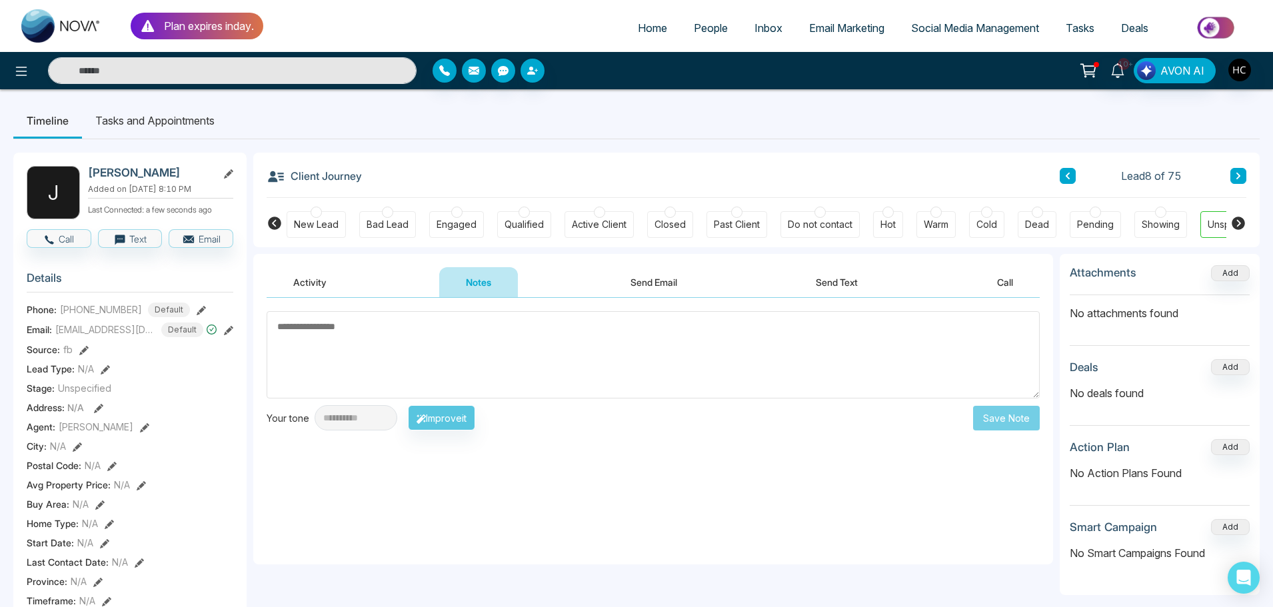
click at [396, 337] on textarea at bounding box center [653, 354] width 773 height 87
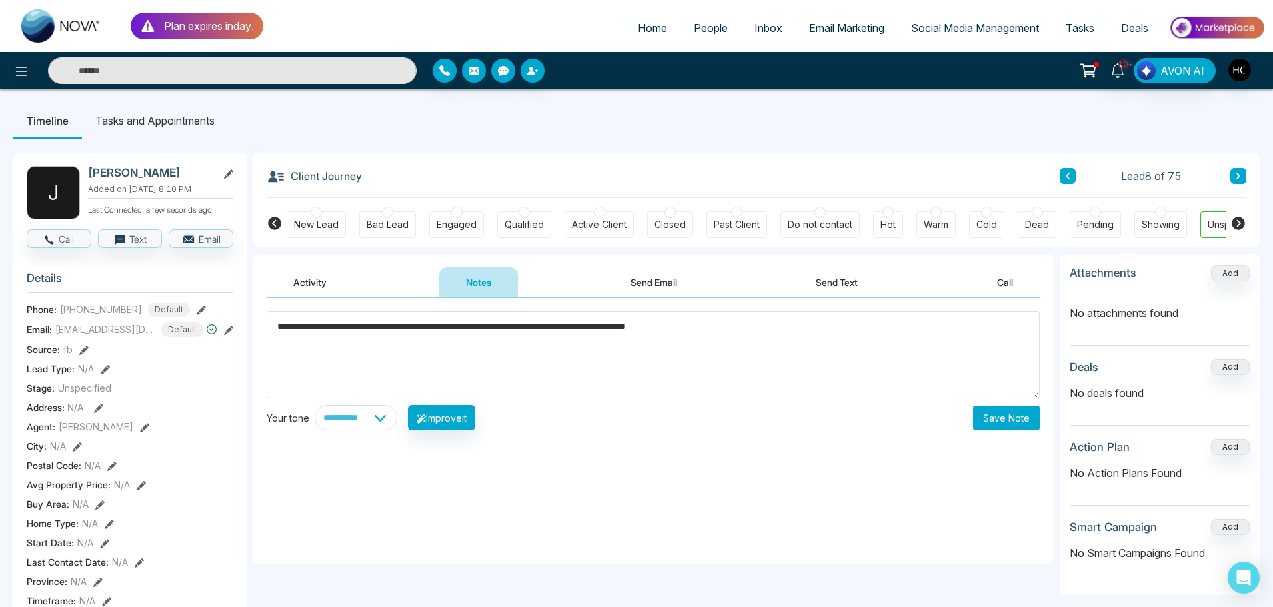
type textarea "**********"
click at [993, 423] on button "Save Note" at bounding box center [1006, 418] width 67 height 25
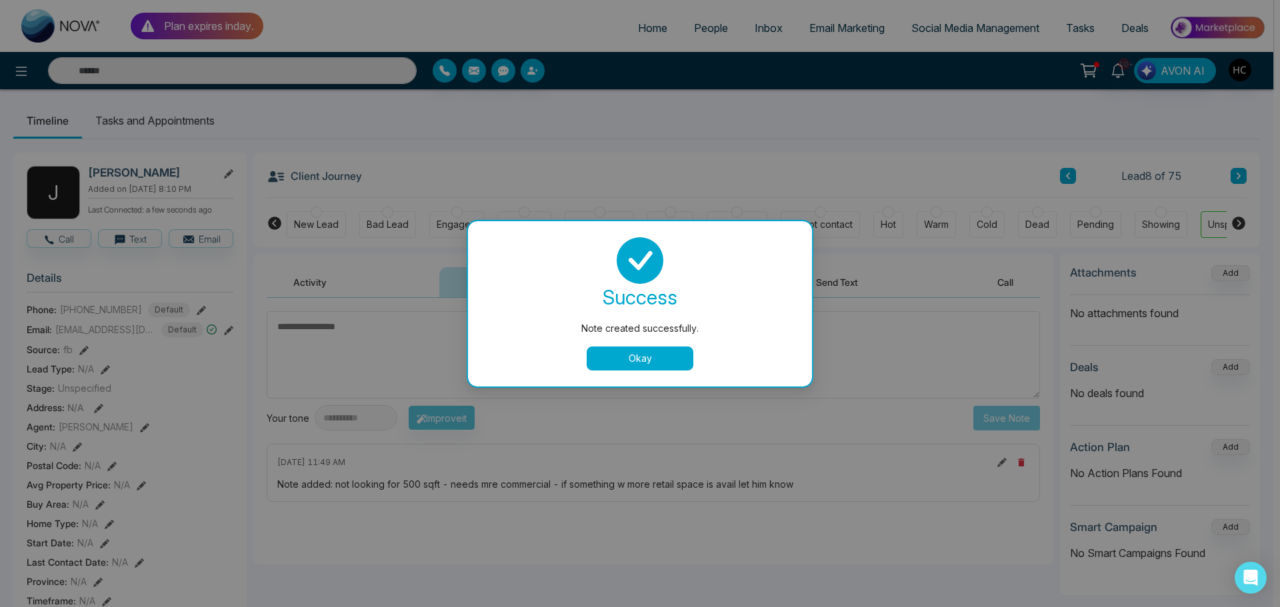
click at [663, 347] on button "Okay" at bounding box center [640, 359] width 107 height 24
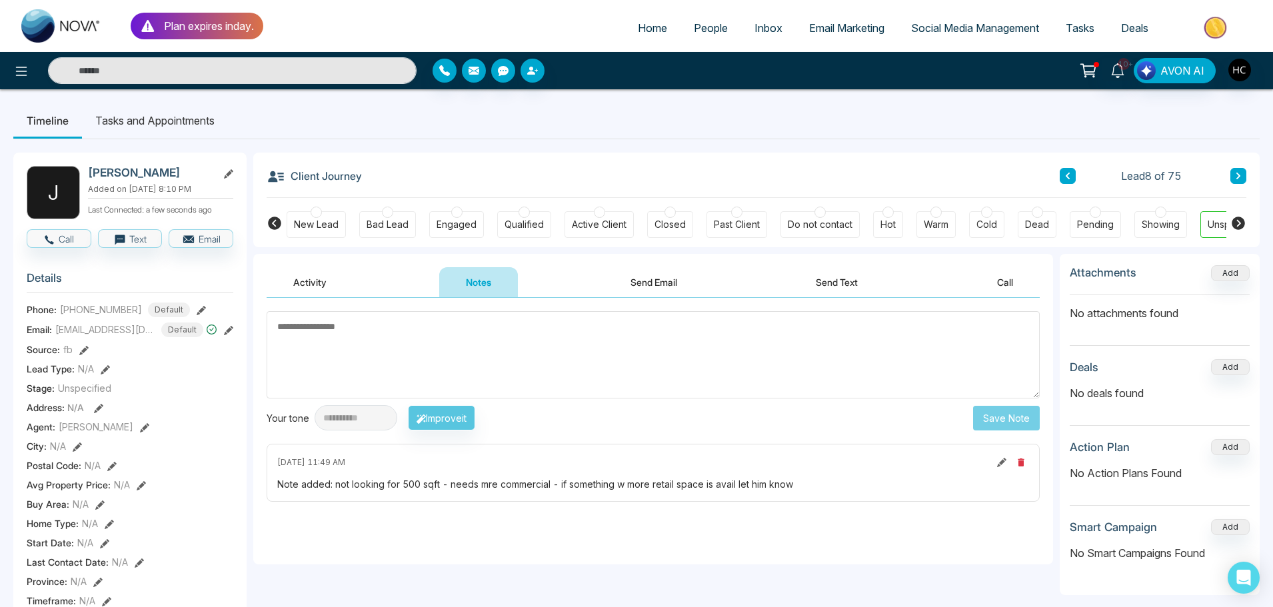
click at [1233, 175] on button at bounding box center [1239, 176] width 16 height 16
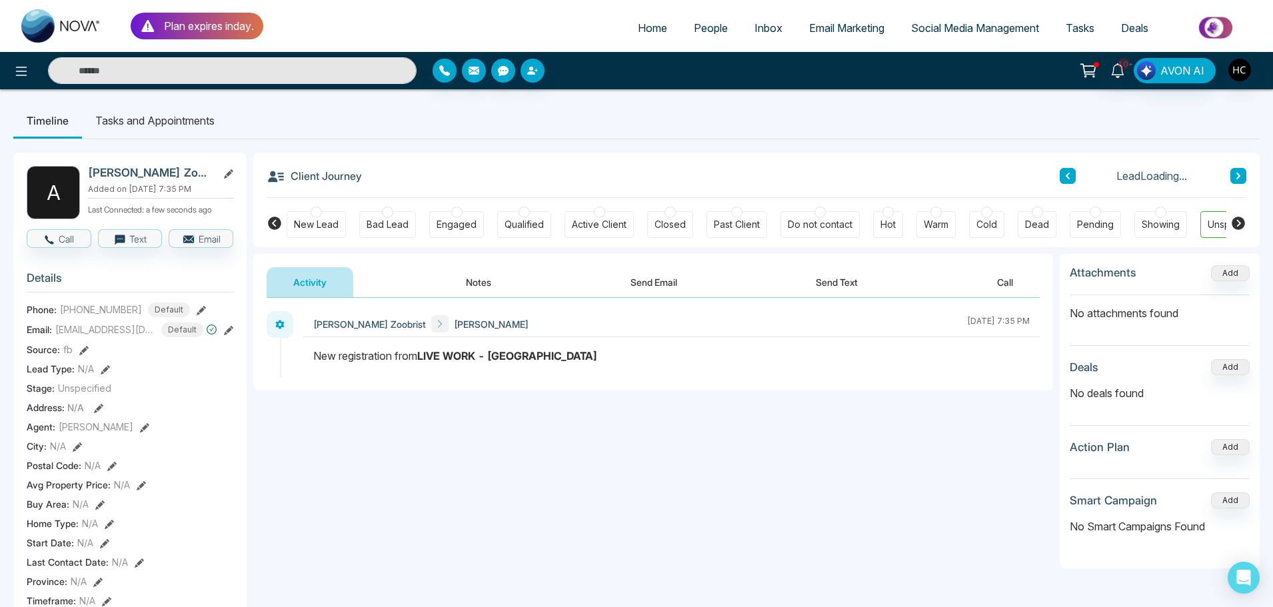
click at [485, 286] on button "Notes" at bounding box center [478, 282] width 79 height 30
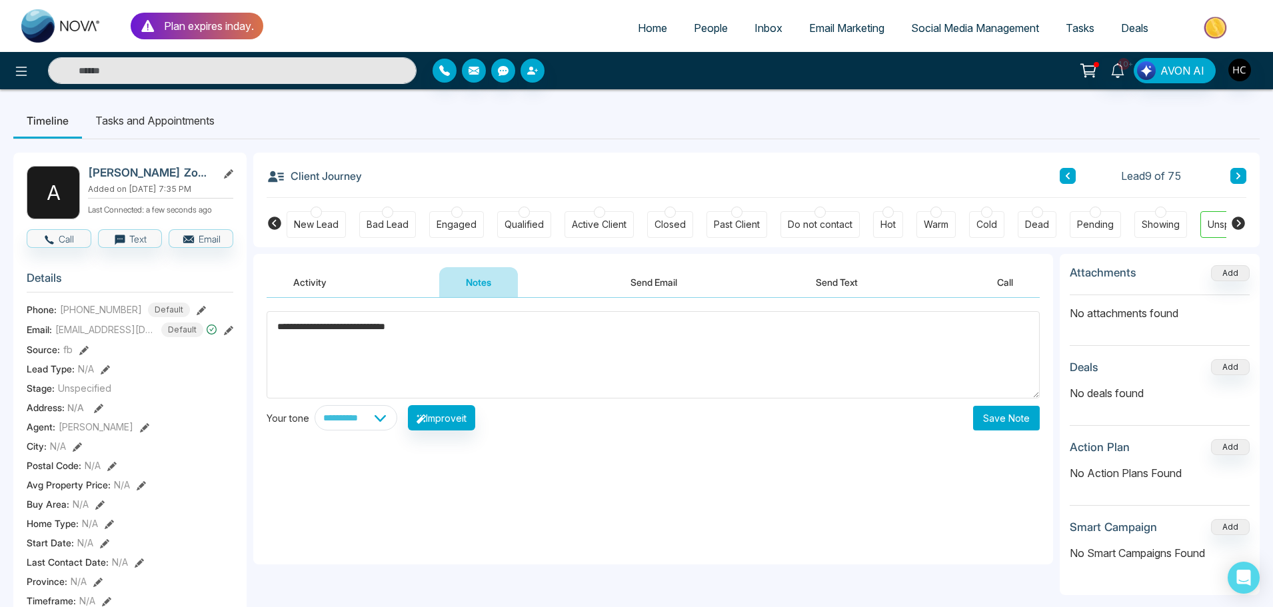
type textarea "**********"
click at [1010, 420] on button "Save Note" at bounding box center [1006, 418] width 67 height 25
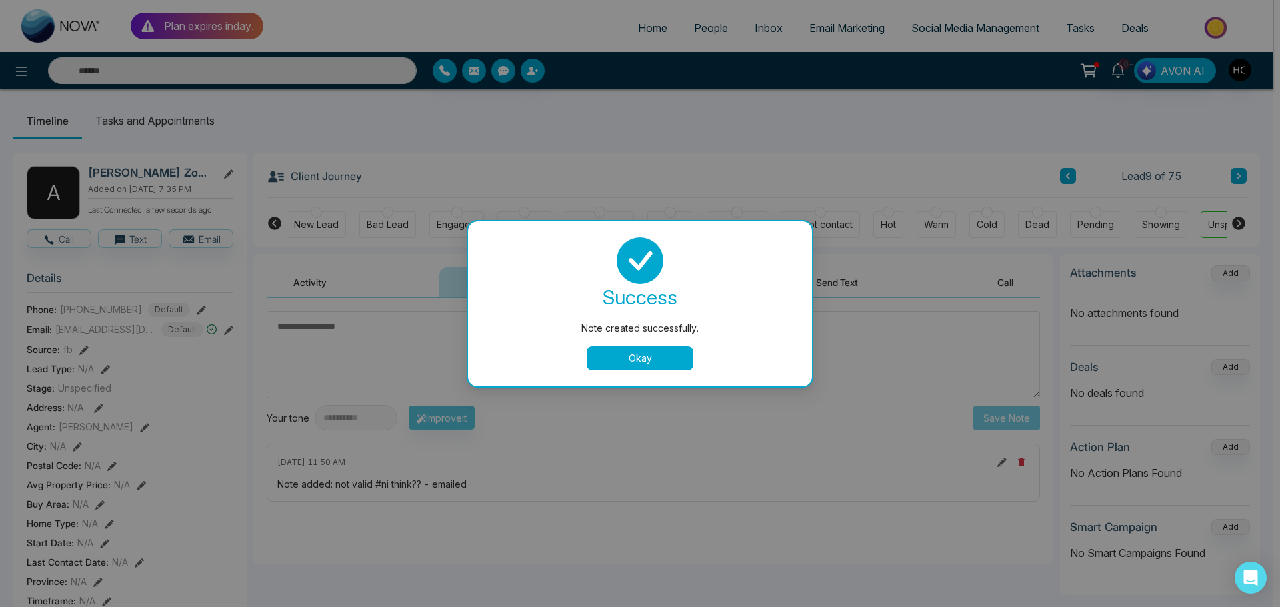
click at [618, 359] on button "Okay" at bounding box center [640, 359] width 107 height 24
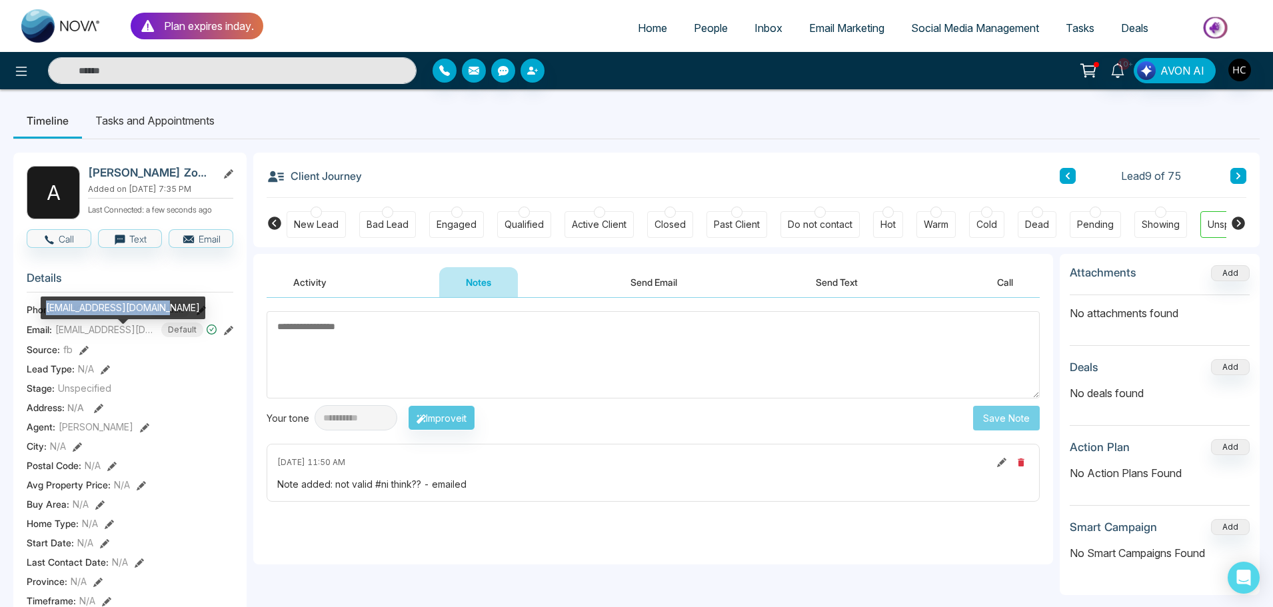
drag, startPoint x: 167, startPoint y: 307, endPoint x: 47, endPoint y: 307, distance: 120.0
click at [47, 307] on div "[EMAIL_ADDRESS][DOMAIN_NAME]" at bounding box center [123, 308] width 165 height 23
copy div "[EMAIL_ADDRESS][DOMAIN_NAME]"
click at [1245, 175] on button at bounding box center [1239, 176] width 16 height 16
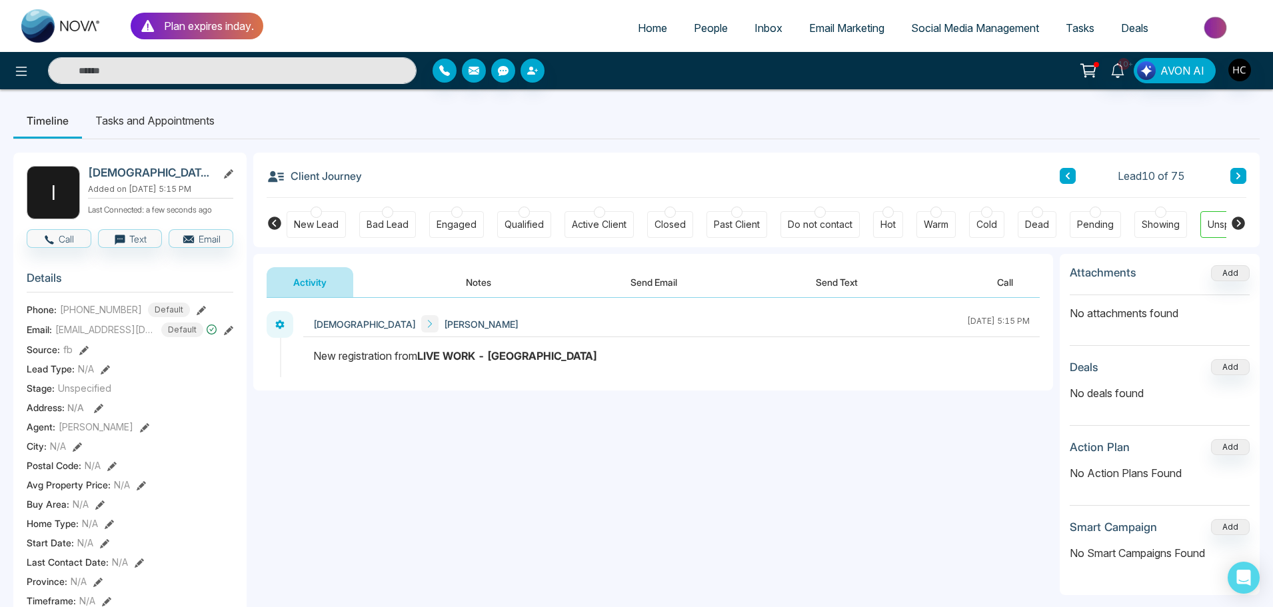
click at [489, 282] on button "Notes" at bounding box center [478, 282] width 79 height 30
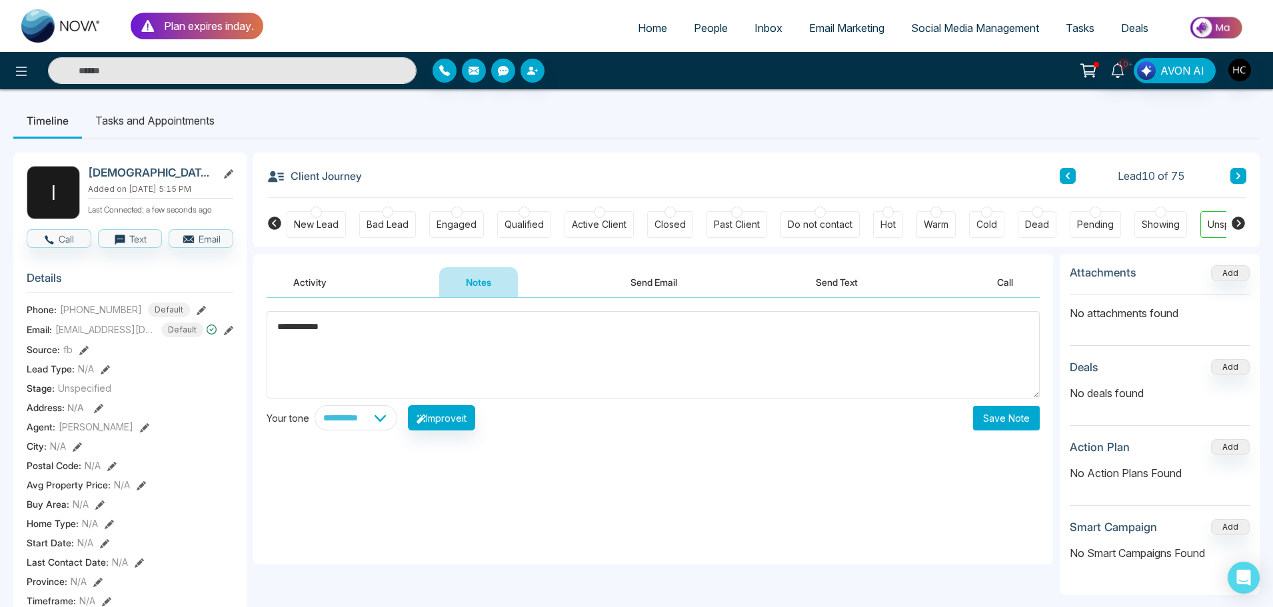
type textarea "**********"
click at [1035, 427] on button "Save Note" at bounding box center [1006, 418] width 67 height 25
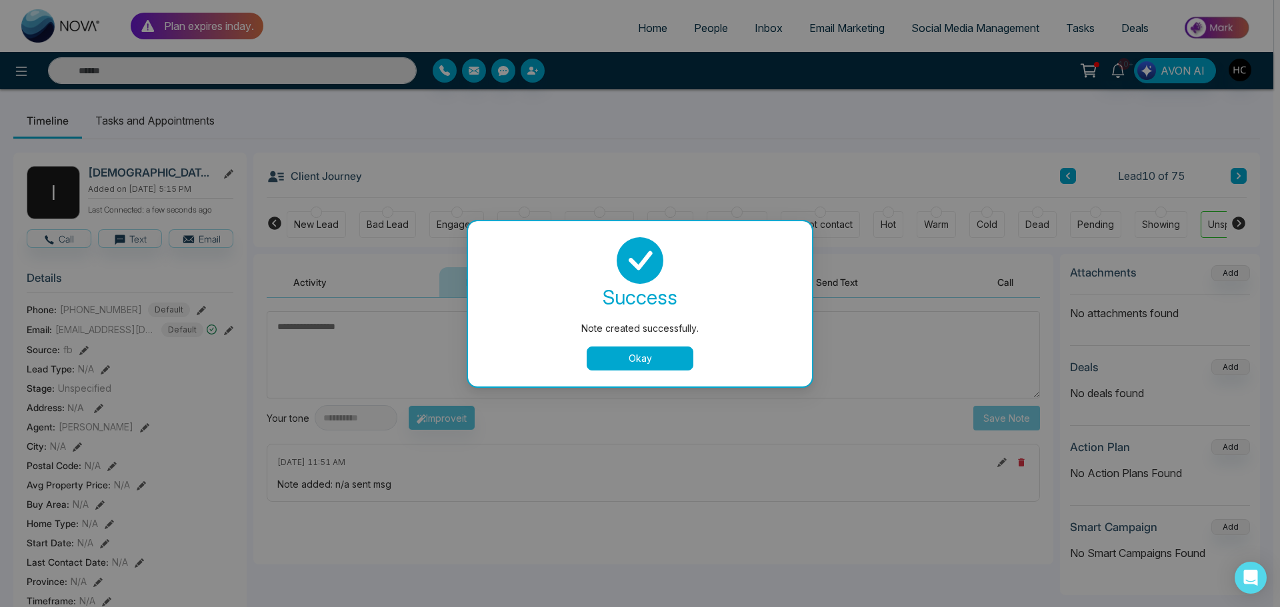
click at [666, 348] on button "Okay" at bounding box center [640, 359] width 107 height 24
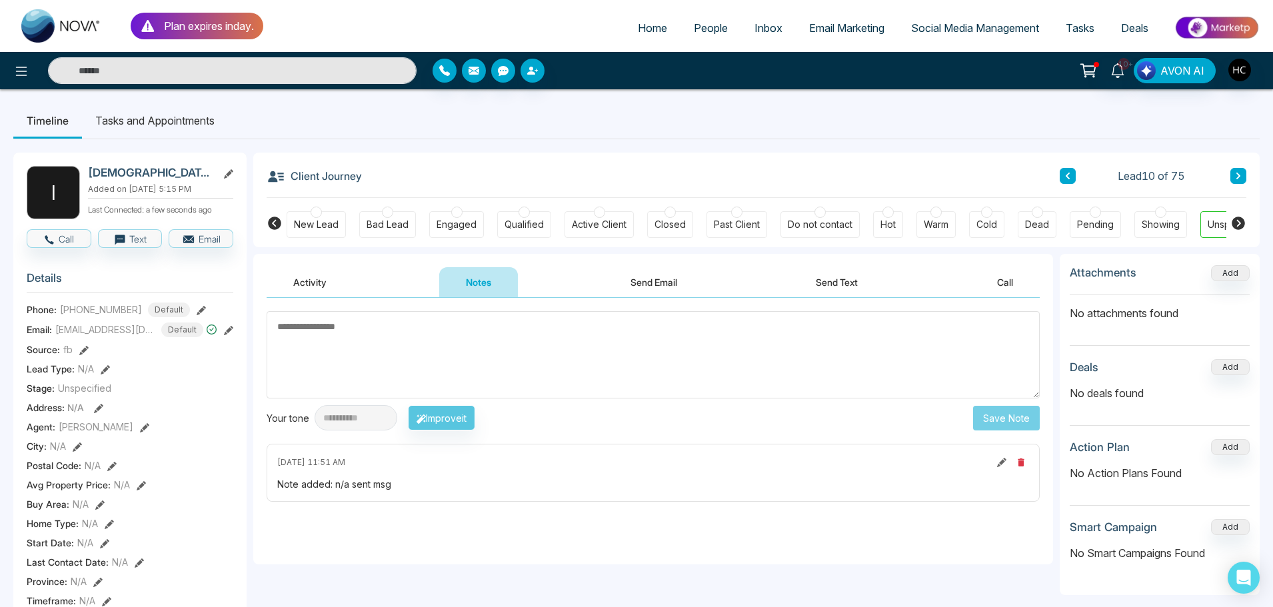
click at [1242, 170] on button at bounding box center [1239, 176] width 16 height 16
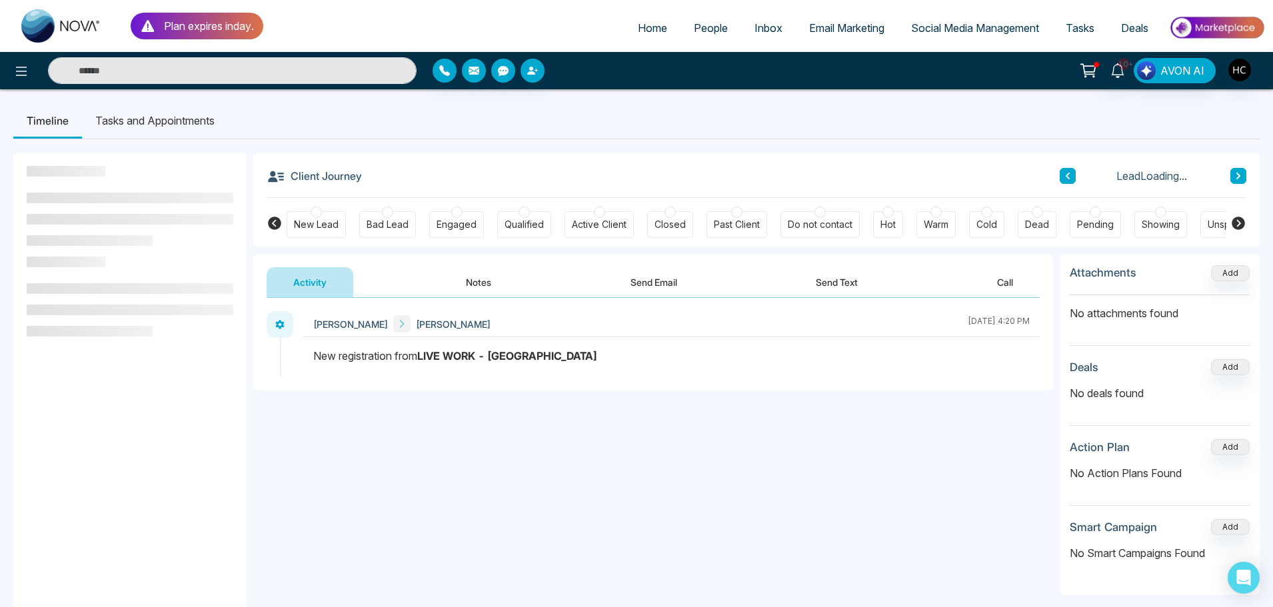
click at [489, 284] on button "Notes" at bounding box center [478, 282] width 79 height 30
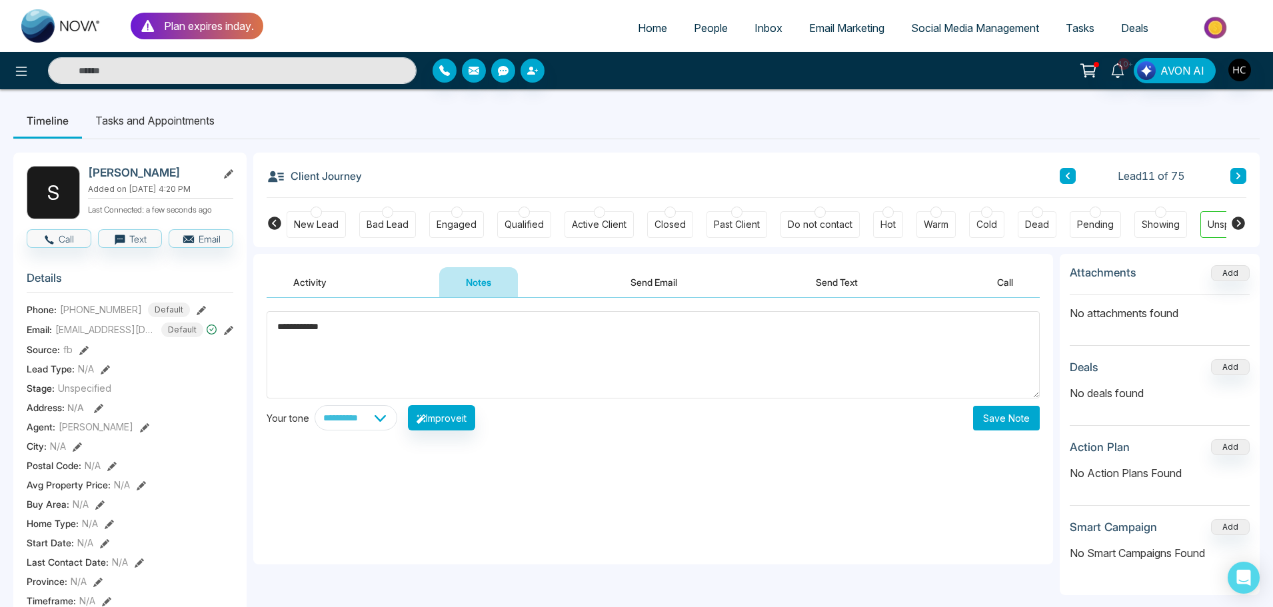
type textarea "**********"
click at [994, 419] on button "Save Note" at bounding box center [1006, 418] width 67 height 25
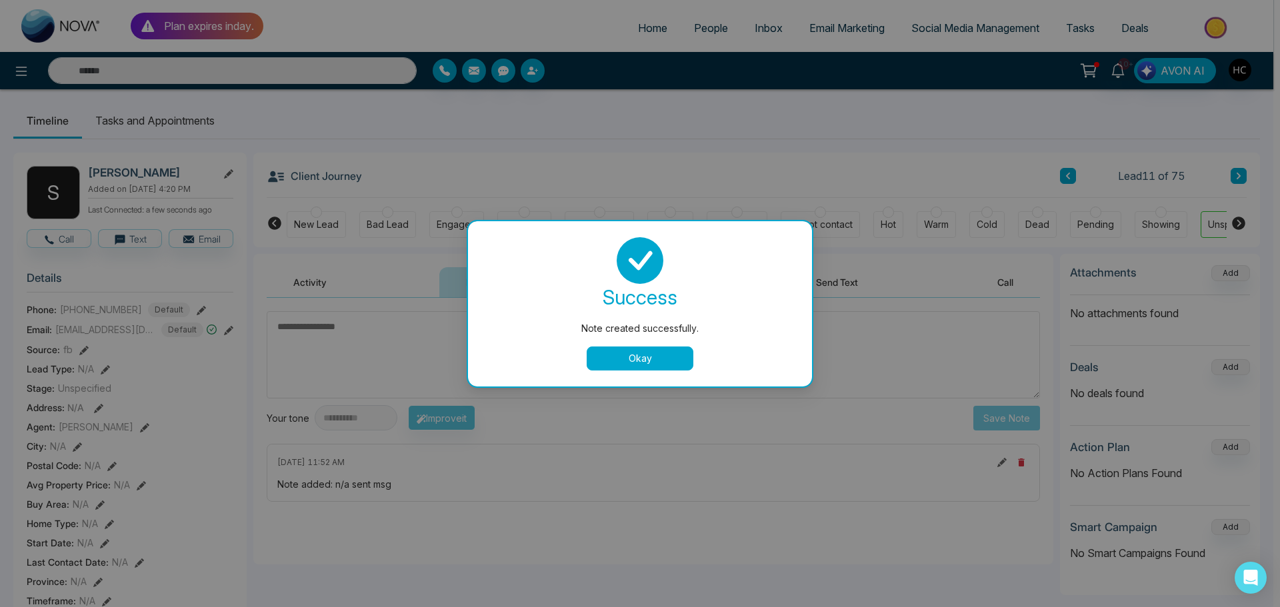
click at [629, 367] on button "Okay" at bounding box center [640, 359] width 107 height 24
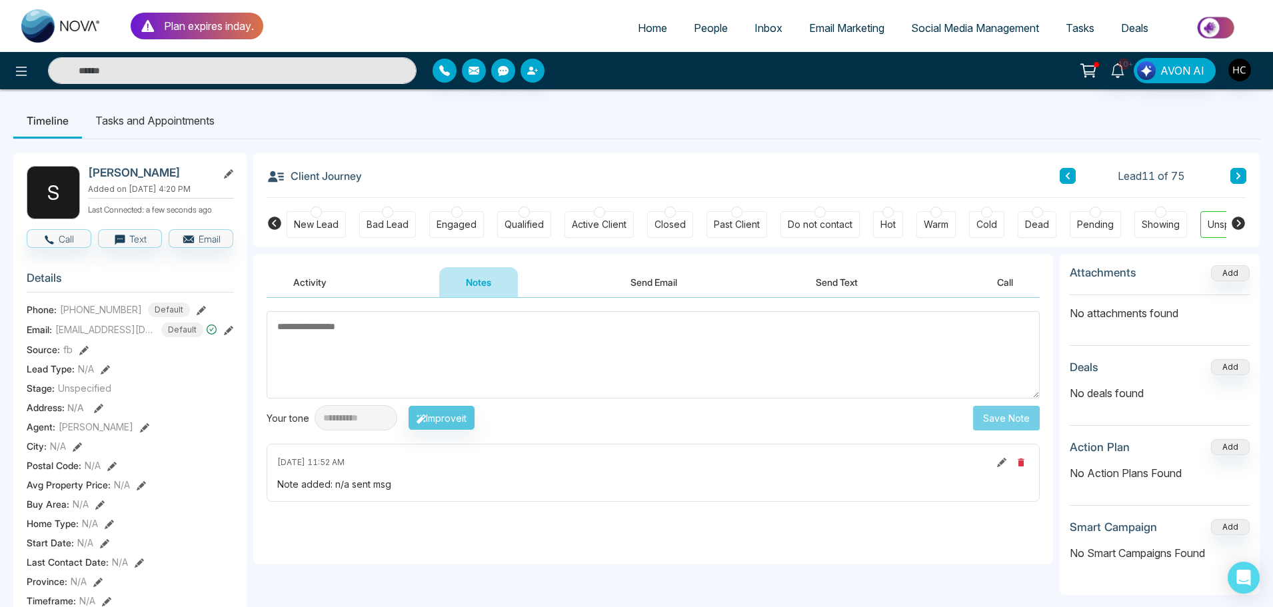
click at [1240, 182] on button at bounding box center [1239, 176] width 16 height 16
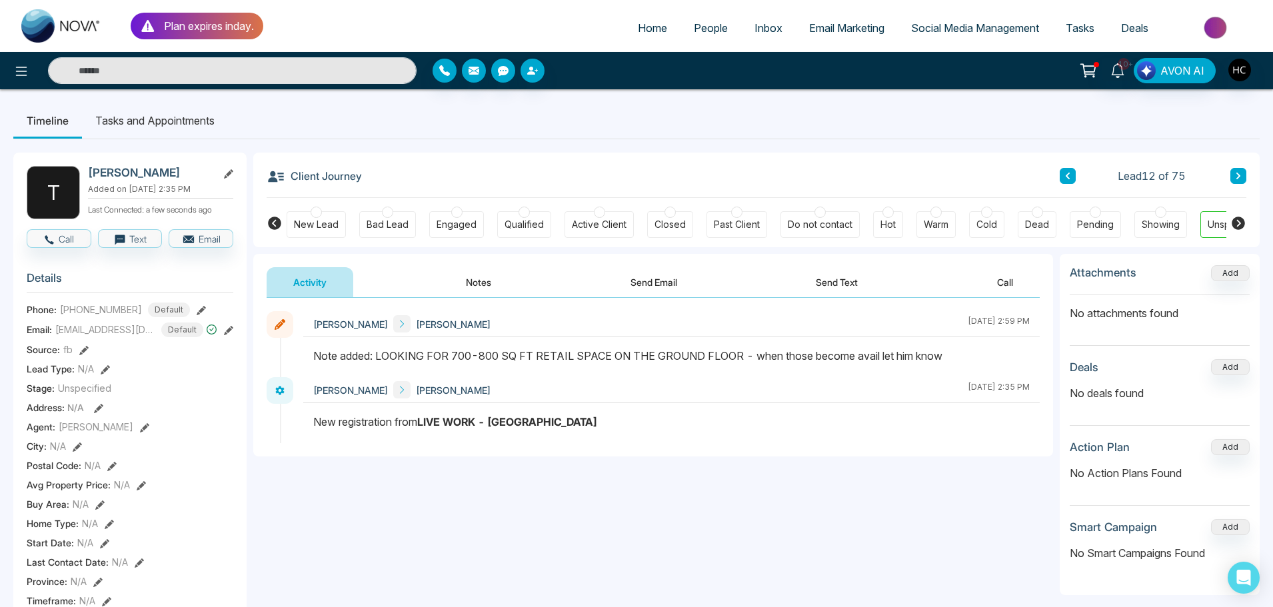
click at [1062, 175] on button at bounding box center [1068, 176] width 16 height 16
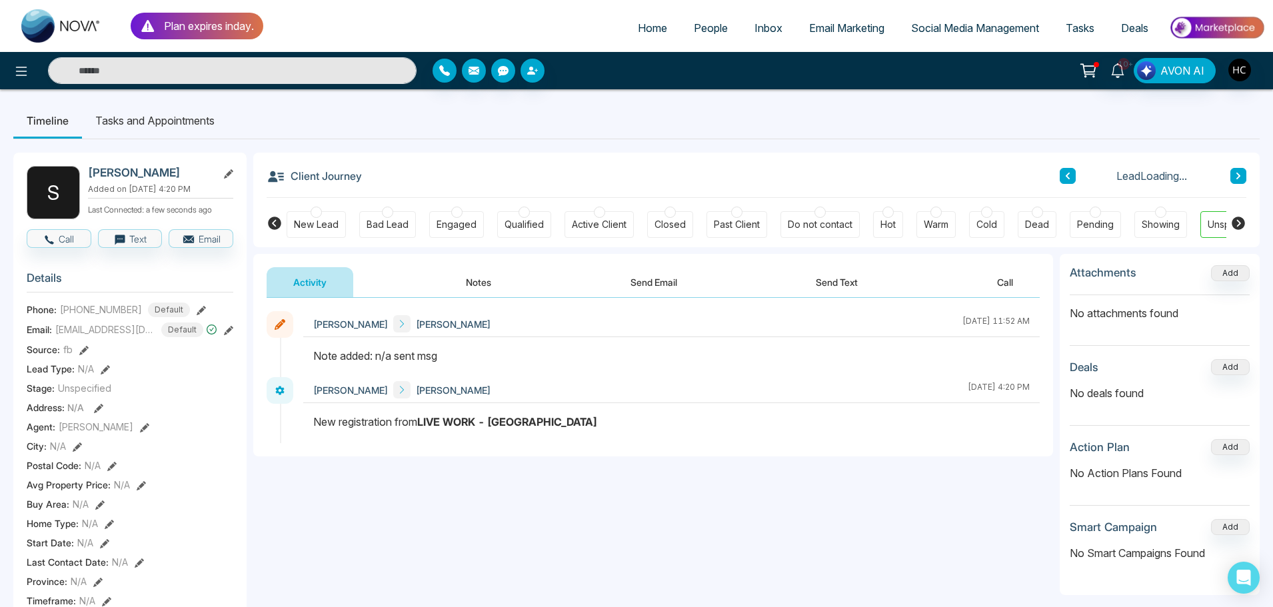
click at [1071, 176] on icon at bounding box center [1068, 176] width 7 height 8
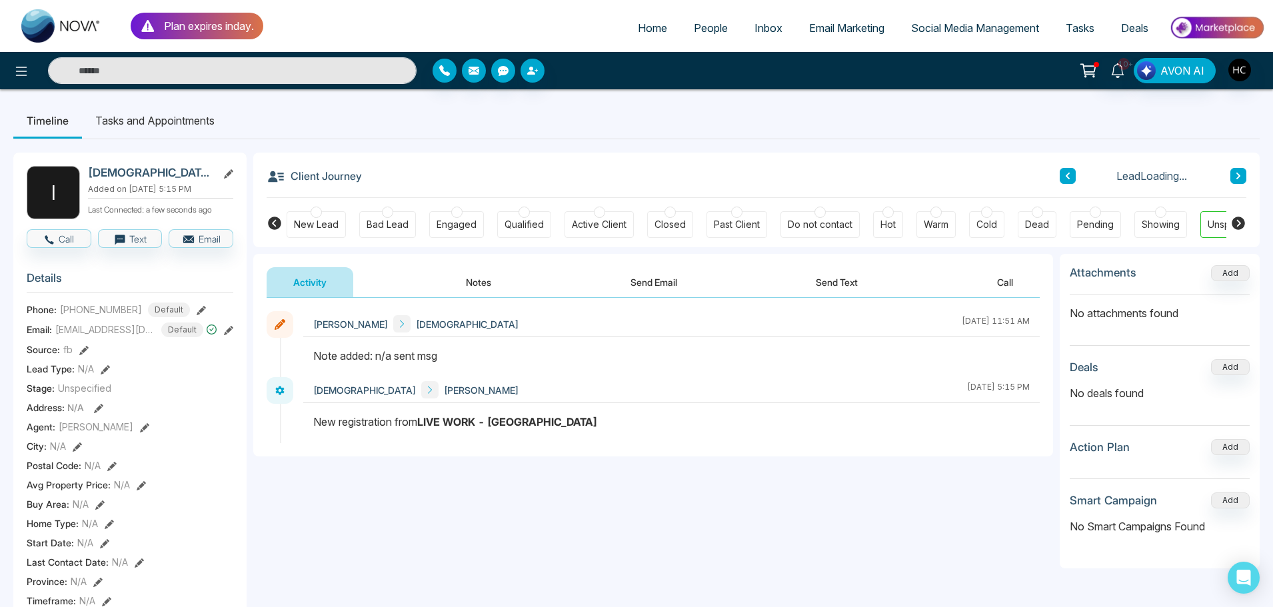
click at [1071, 176] on icon at bounding box center [1068, 176] width 7 height 8
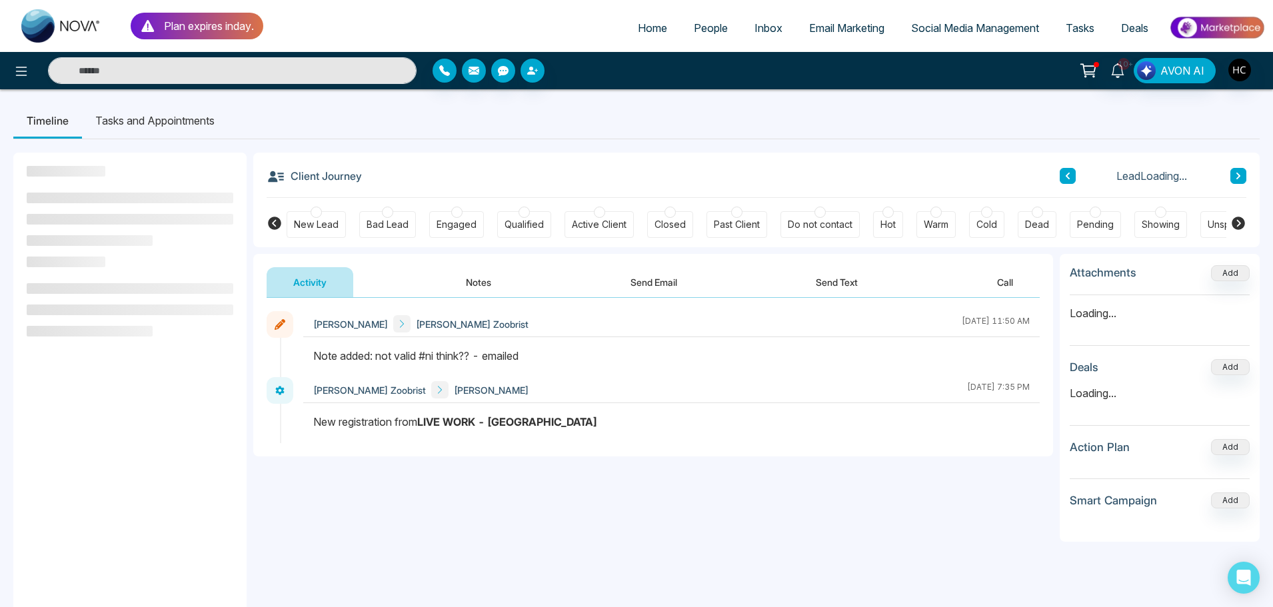
click at [1071, 176] on icon at bounding box center [1068, 176] width 7 height 8
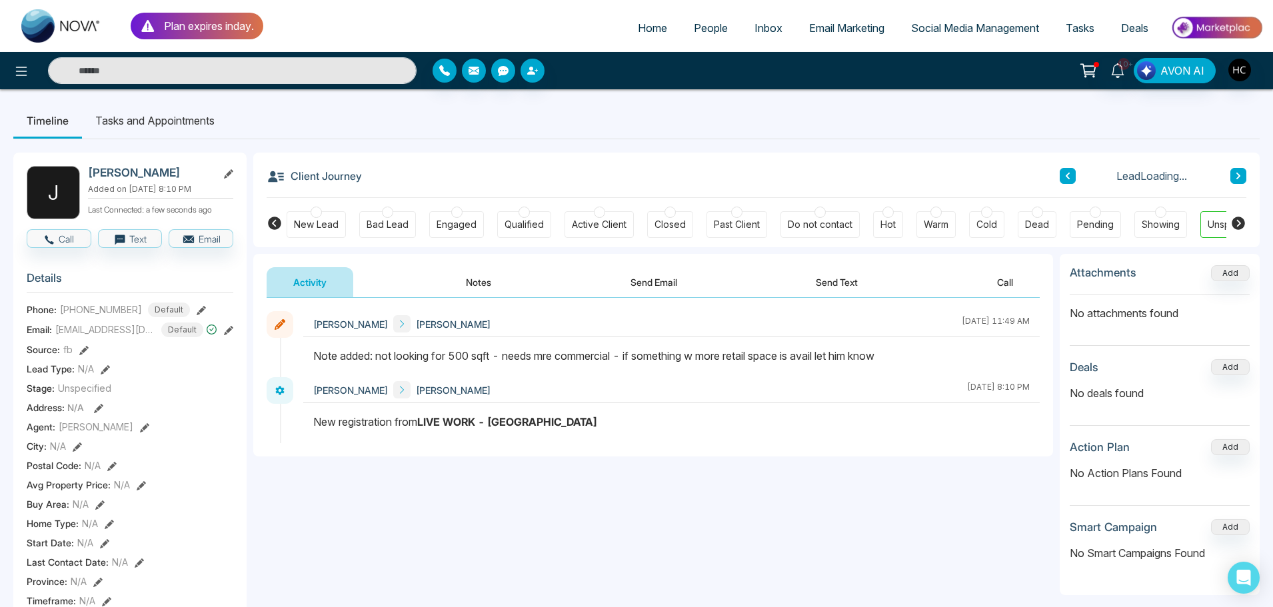
click at [1071, 176] on icon at bounding box center [1068, 176] width 7 height 8
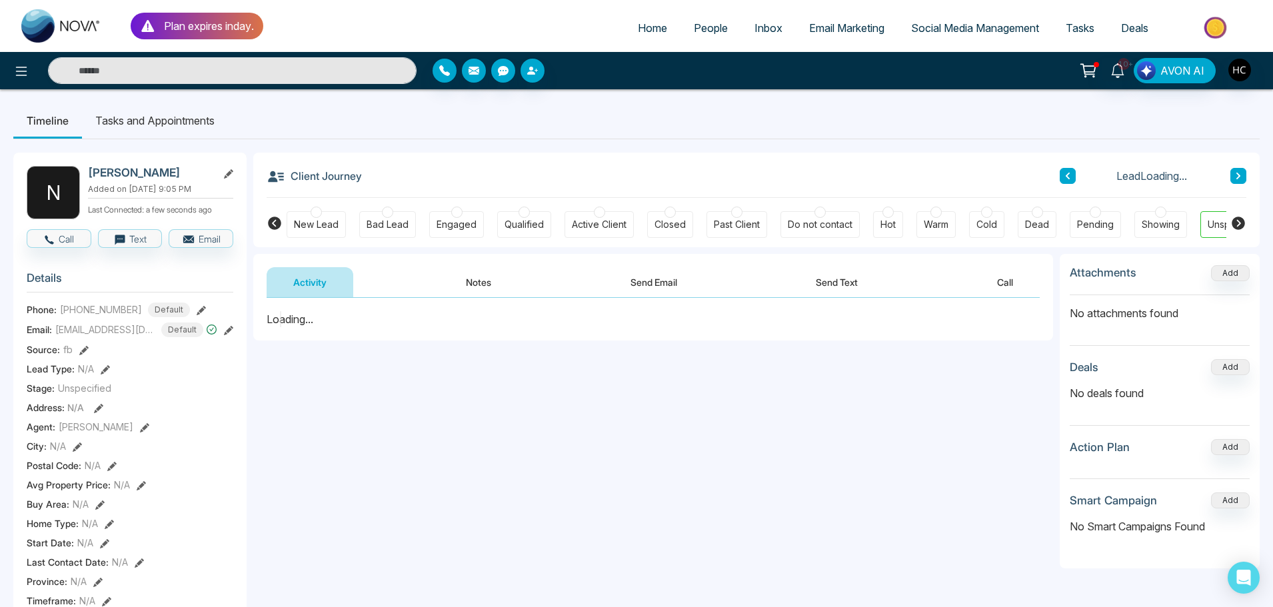
click at [1064, 177] on button at bounding box center [1068, 176] width 16 height 16
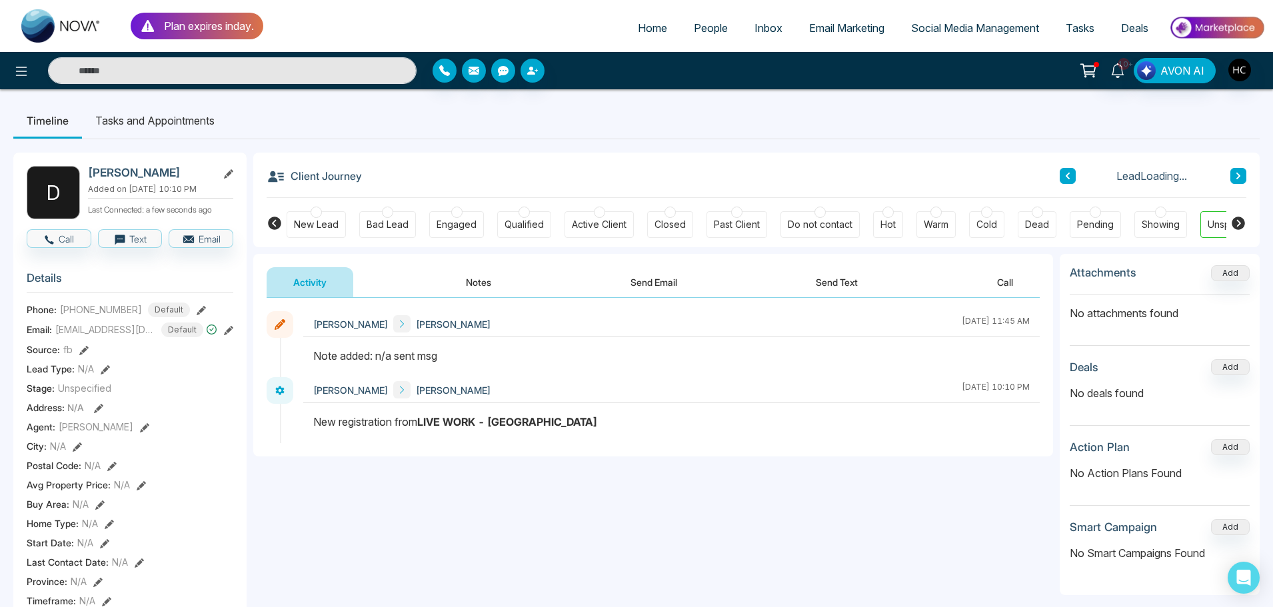
click at [1064, 177] on button at bounding box center [1068, 176] width 16 height 16
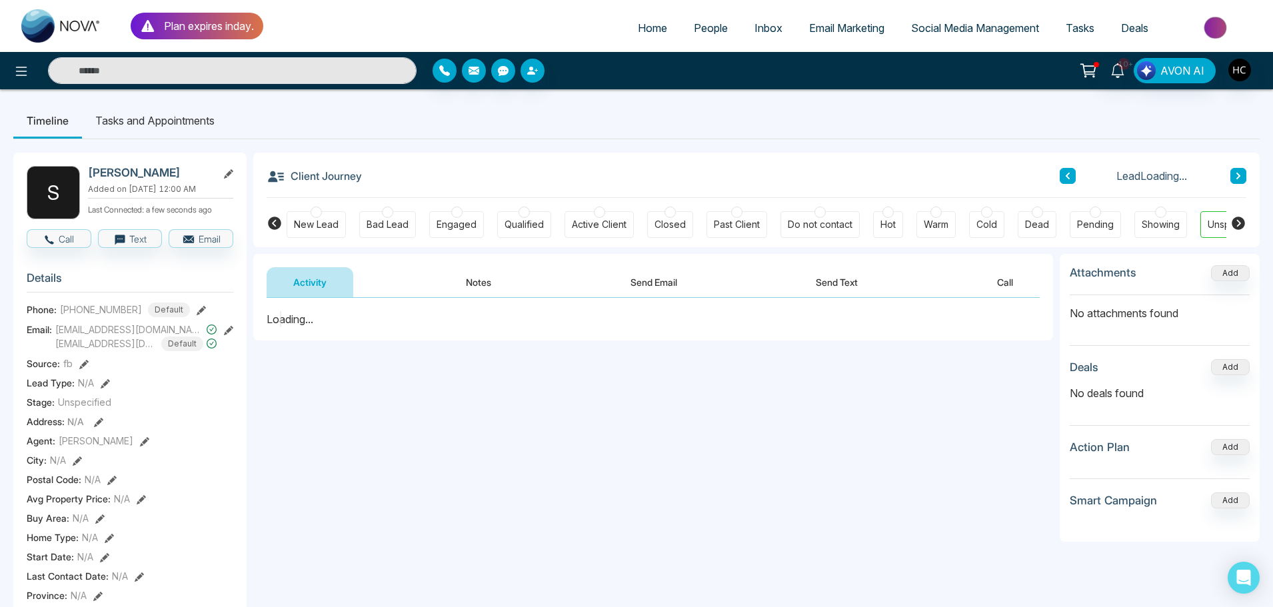
click at [1067, 175] on icon at bounding box center [1068, 176] width 4 height 7
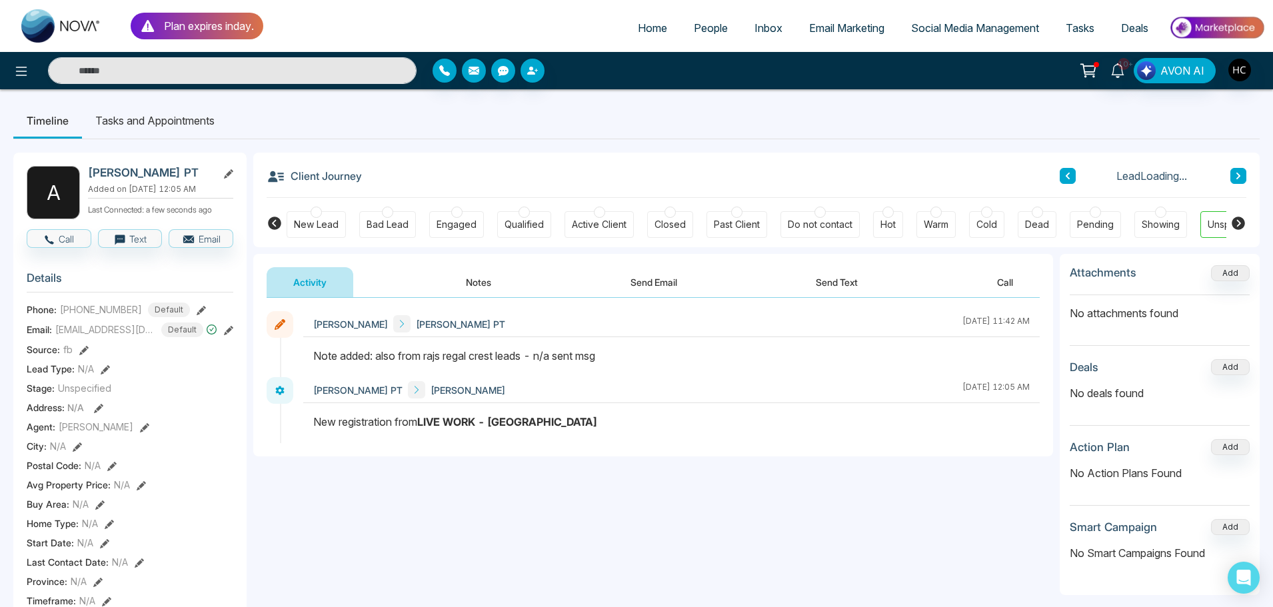
click at [1067, 175] on icon at bounding box center [1068, 176] width 4 height 7
